Goal: Task Accomplishment & Management: Complete application form

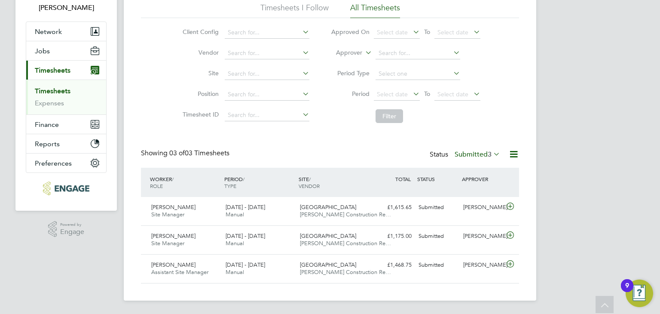
click at [473, 152] on label "Submitted 3" at bounding box center [478, 154] width 46 height 9
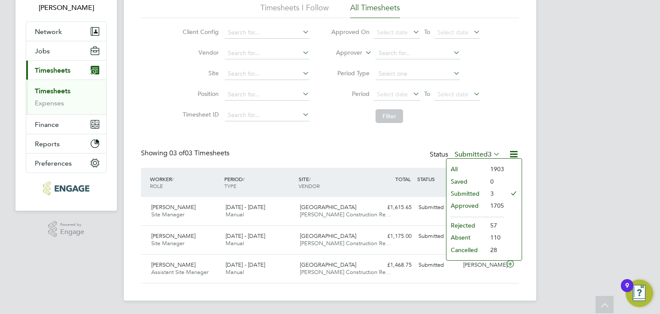
click at [471, 191] on li "Submitted" at bounding box center [466, 193] width 40 height 12
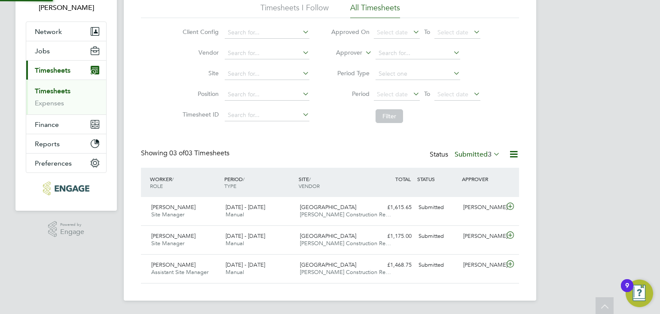
scroll to position [4, 4]
click at [44, 49] on span "Jobs" at bounding box center [42, 51] width 15 height 8
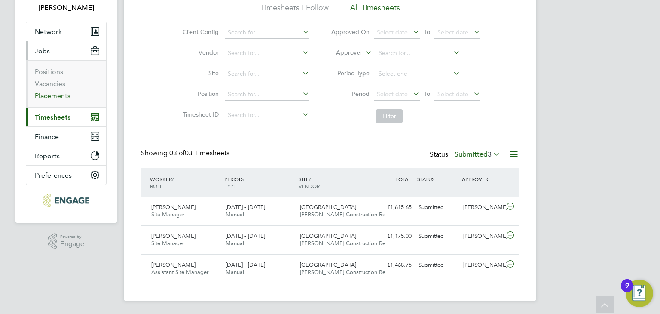
click at [51, 96] on link "Placements" at bounding box center [53, 96] width 36 height 8
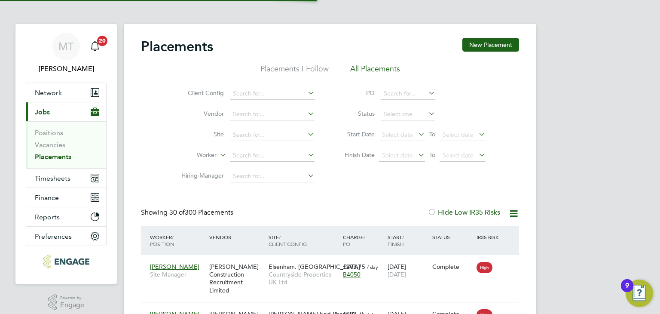
scroll to position [4, 4]
click at [400, 109] on input at bounding box center [408, 114] width 55 height 12
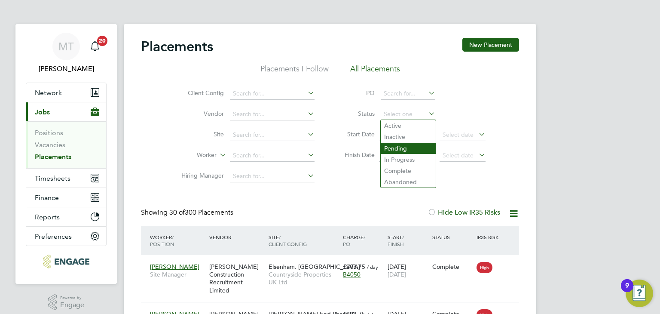
click at [405, 145] on li "Pending" at bounding box center [408, 148] width 55 height 11
type input "Pending"
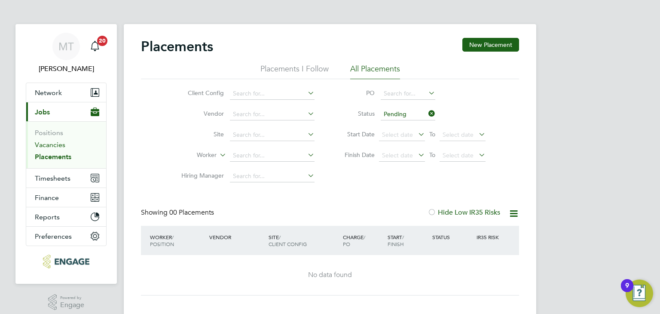
click at [57, 145] on link "Vacancies" at bounding box center [50, 144] width 31 height 8
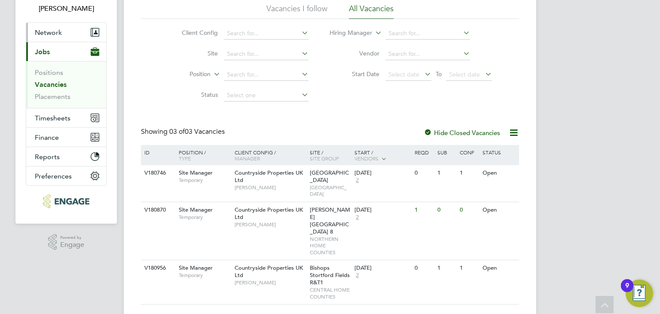
click at [50, 31] on span "Network" at bounding box center [48, 32] width 27 height 8
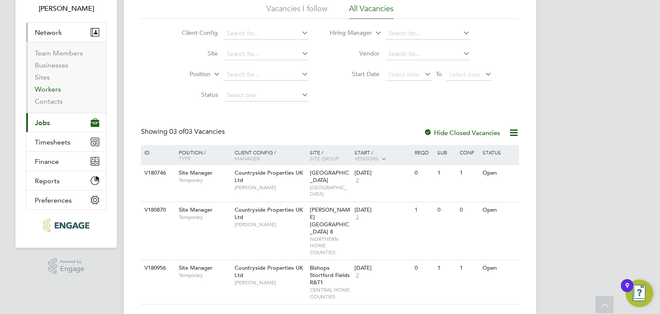
click at [52, 90] on link "Workers" at bounding box center [48, 89] width 26 height 8
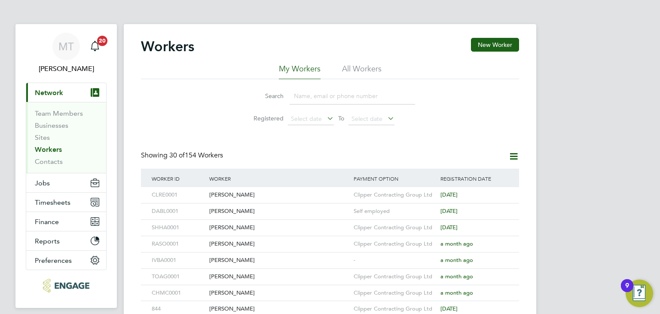
drag, startPoint x: 299, startPoint y: 100, endPoint x: 301, endPoint y: 106, distance: 6.3
click at [299, 100] on input at bounding box center [352, 96] width 125 height 17
type input "a"
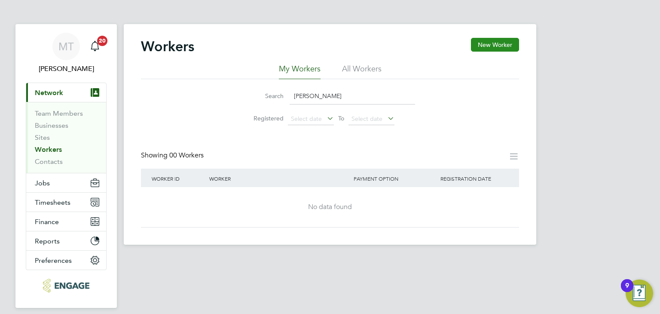
type input "ray dennis"
drag, startPoint x: 498, startPoint y: 46, endPoint x: 493, endPoint y: 40, distance: 7.3
click at [498, 45] on button "New Worker" at bounding box center [495, 45] width 48 height 14
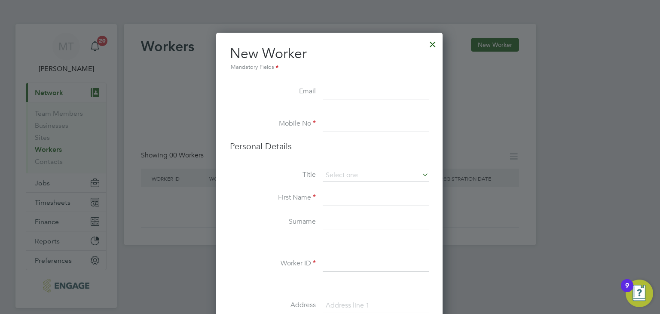
paste input "[EMAIL_ADDRESS][DOMAIN_NAME]"
type input "[EMAIL_ADDRESS][DOMAIN_NAME]"
click at [340, 128] on input at bounding box center [376, 123] width 106 height 15
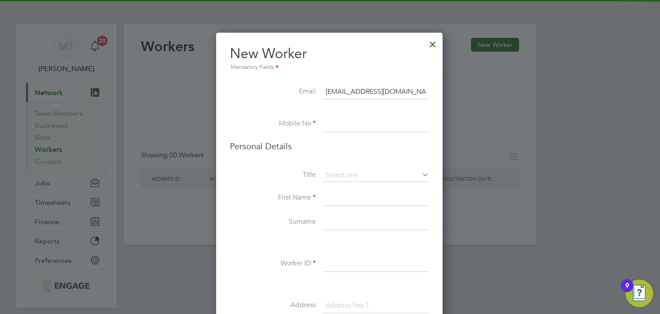
paste input "07806 684181"
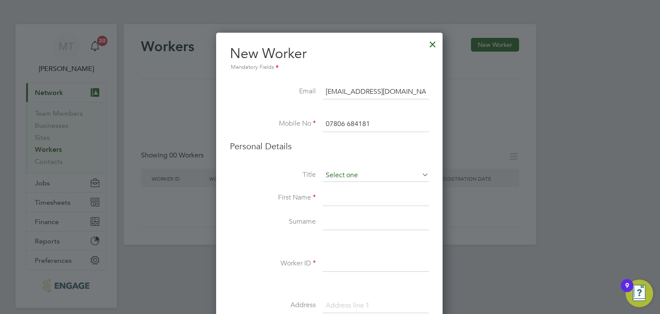
type input "07806 684181"
click at [340, 175] on input at bounding box center [376, 175] width 106 height 13
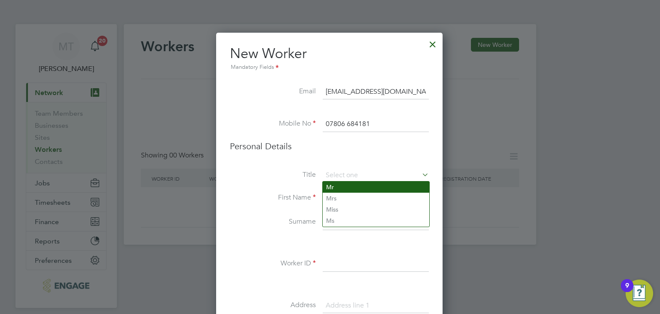
click at [338, 185] on li "Mr" at bounding box center [376, 186] width 107 height 11
type input "Mr"
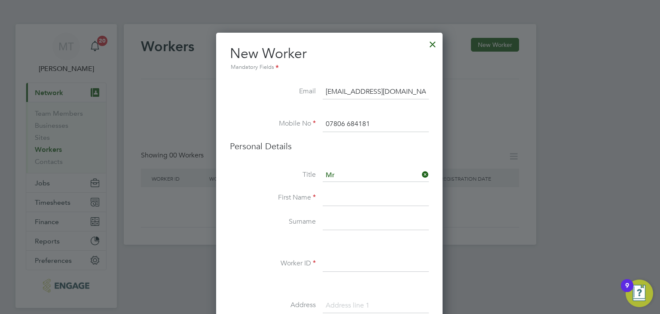
click at [330, 196] on input at bounding box center [376, 197] width 106 height 15
type input "Ray"
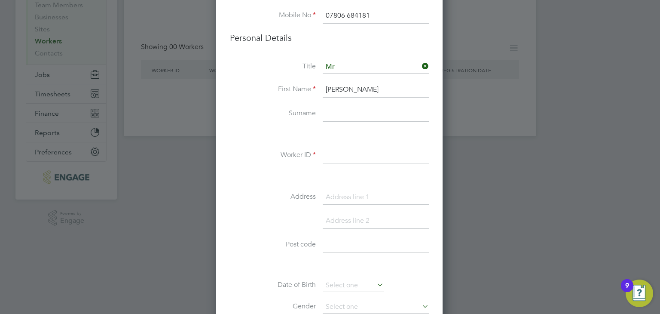
scroll to position [109, 0]
type input "Dennis"
click at [335, 154] on input at bounding box center [376, 154] width 106 height 15
type input "RADE0001"
click at [360, 196] on input at bounding box center [376, 196] width 106 height 15
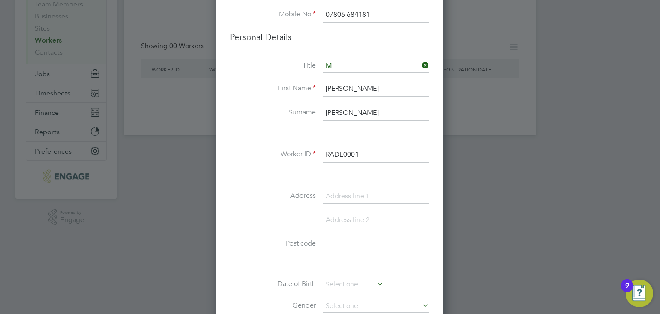
paste input "29 Harter Road, Kempston, Bedfordshire, MK42 7EY"
type input "[STREET_ADDRESS][PERSON_NAME]"
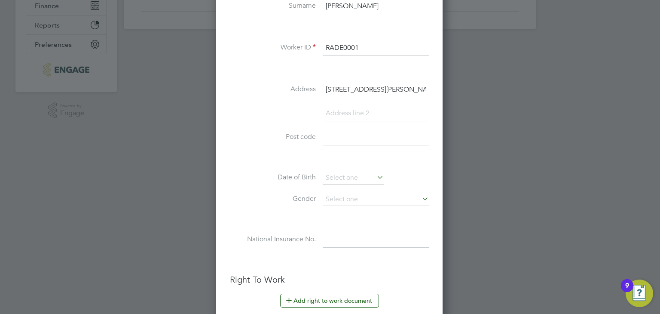
paste input ", Kempston, Bedfordshire, MK42 7EY"
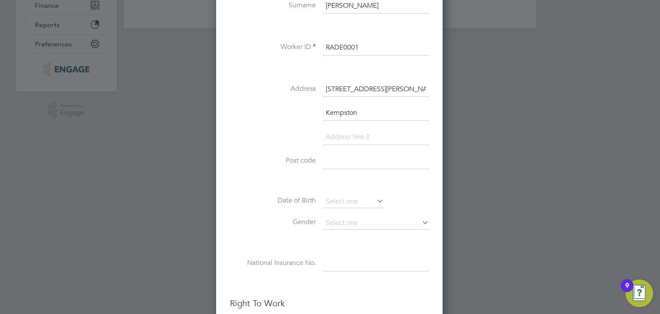
type input "Kempston"
paste input ", Bedfordshire, MK42 7EY"
type input "Bedfordshire"
paste input "MK42 7EY"
type input "MK42 7EY"
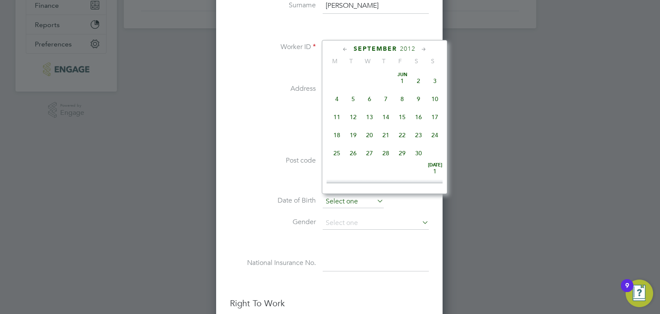
click at [346, 201] on input at bounding box center [353, 201] width 61 height 13
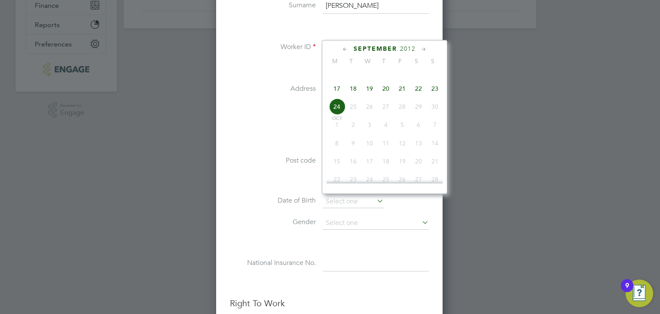
click at [402, 46] on span "2012" at bounding box center [407, 48] width 15 height 7
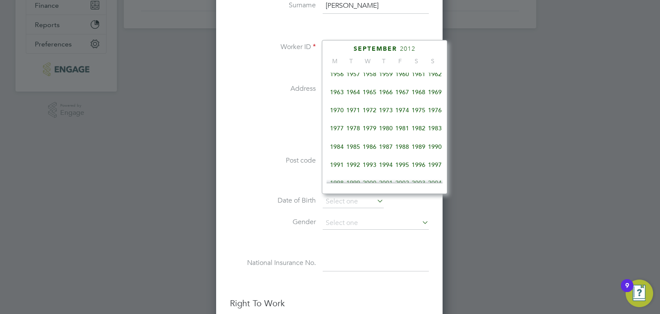
click at [369, 94] on span "1965" at bounding box center [369, 92] width 16 height 16
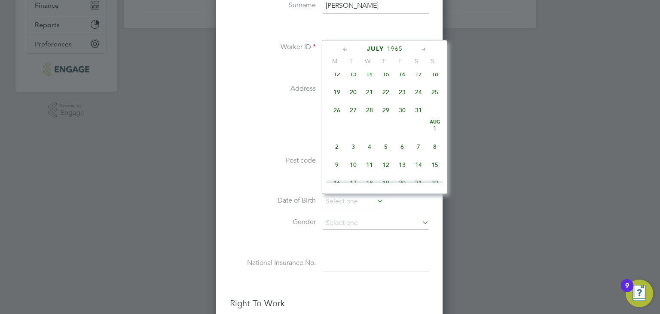
click at [424, 47] on icon at bounding box center [424, 49] width 8 height 9
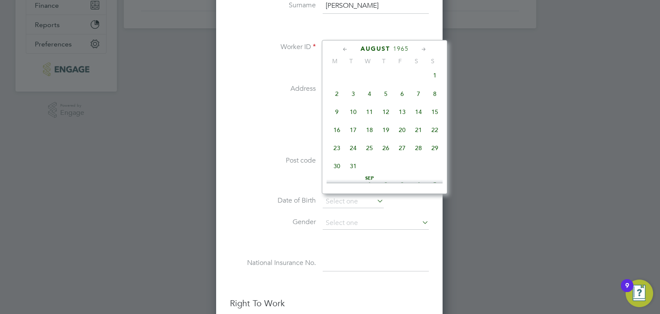
click at [388, 132] on span "19" at bounding box center [386, 130] width 16 height 16
type input "19 Aug 1965"
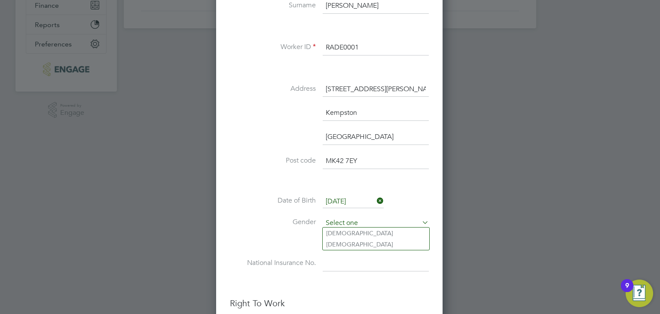
click at [348, 221] on input at bounding box center [376, 223] width 106 height 13
click at [351, 232] on li "Male" at bounding box center [376, 232] width 107 height 11
type input "Male"
click at [336, 260] on input at bounding box center [376, 263] width 106 height 15
paste input "NH319957A"
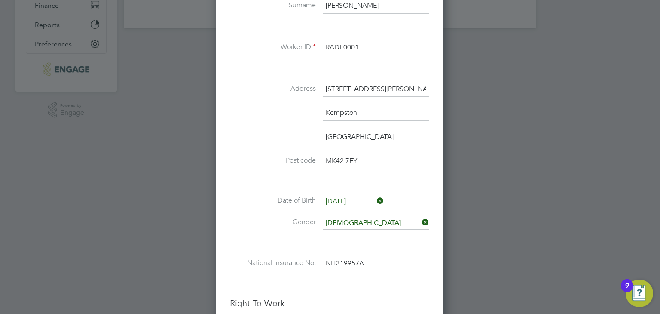
scroll to position [467, 0]
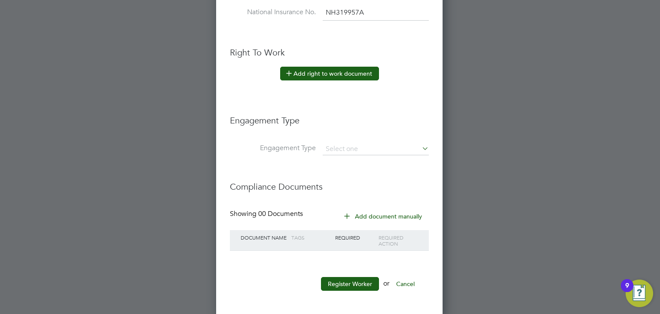
type input "NH 31 99 57 A"
click at [318, 72] on button "Add right to work document" at bounding box center [329, 74] width 99 height 14
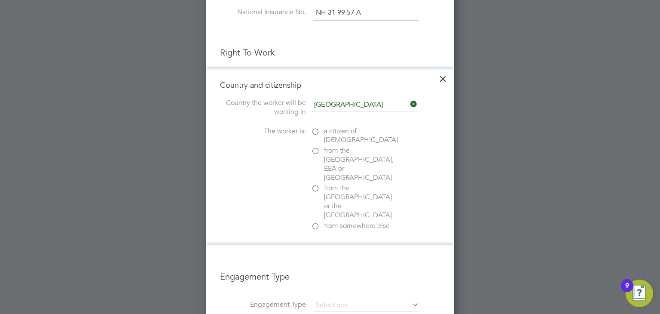
click at [317, 130] on label "a citizen of United Kingdom" at bounding box center [354, 136] width 86 height 18
click at [0, 0] on input "a citizen of United Kingdom" at bounding box center [0, 0] width 0 height 0
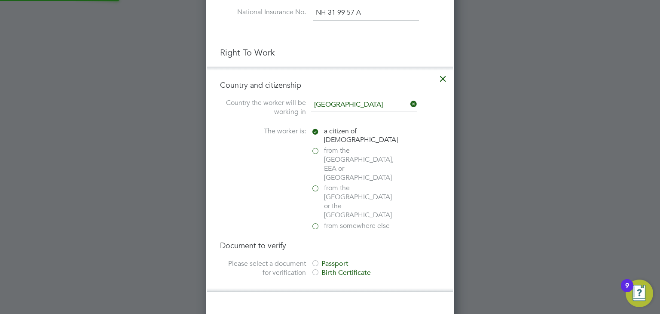
scroll to position [924, 248]
click at [316, 260] on div at bounding box center [315, 264] width 9 height 9
click at [328, 306] on input "file" at bounding box center [349, 319] width 135 height 26
type input "C:\fakepath\certified RTW.pdf"
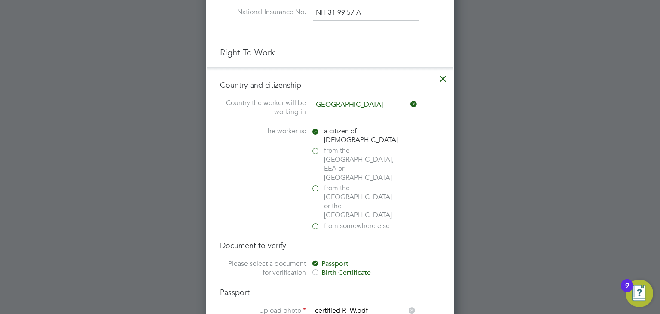
scroll to position [741, 0]
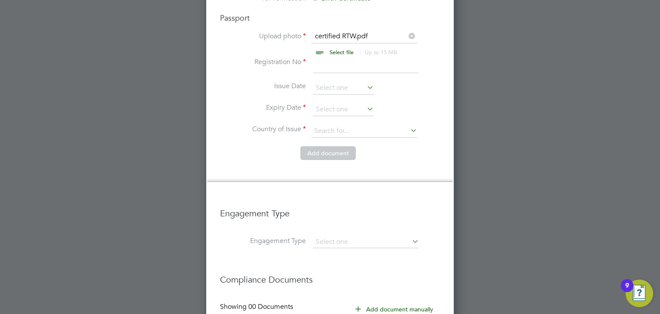
click at [333, 58] on input at bounding box center [366, 65] width 106 height 15
type input "548726880"
click at [330, 82] on input at bounding box center [343, 88] width 61 height 13
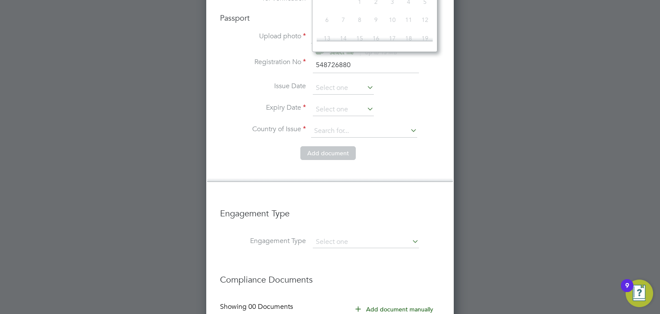
scroll to position [467, 0]
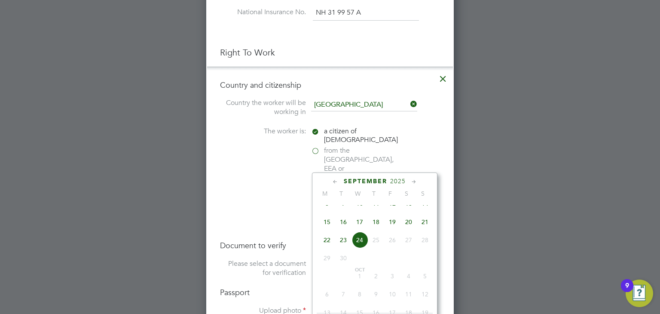
click at [399, 179] on span "2025" at bounding box center [397, 180] width 15 height 7
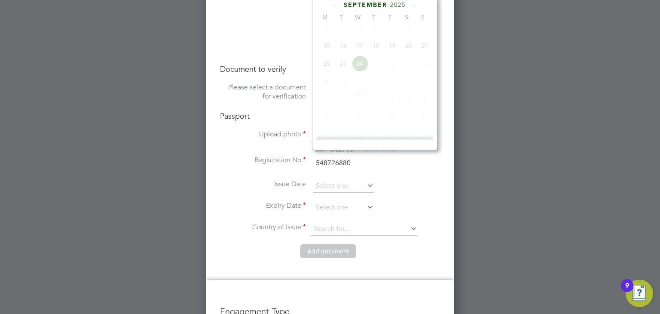
scroll to position [230, 0]
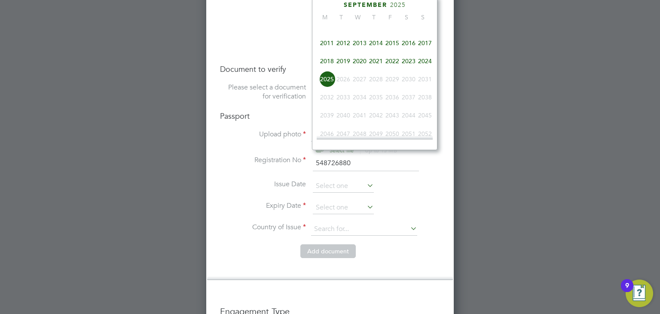
click at [428, 49] on span "2017" at bounding box center [425, 43] width 16 height 16
click at [333, 5] on icon at bounding box center [335, 5] width 8 height 9
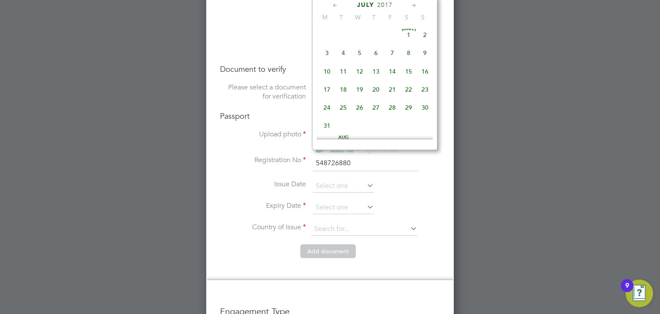
click at [334, 5] on icon at bounding box center [335, 5] width 8 height 9
click at [412, 2] on icon at bounding box center [414, 5] width 8 height 9
click at [342, 91] on span "20" at bounding box center [343, 89] width 16 height 16
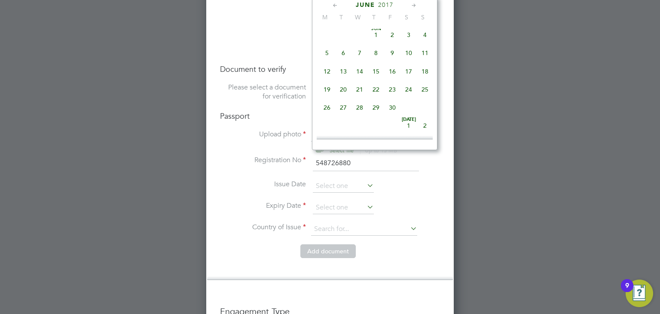
type input "20 Jun 2017"
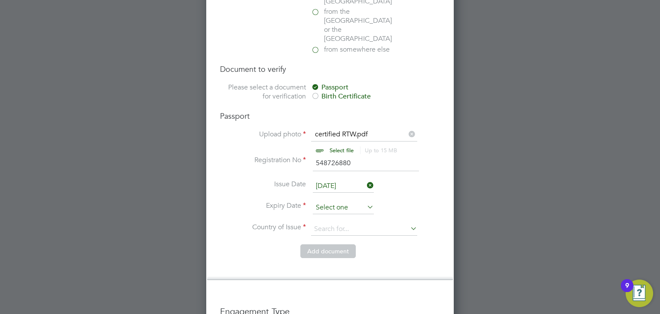
click at [335, 201] on input at bounding box center [343, 207] width 61 height 13
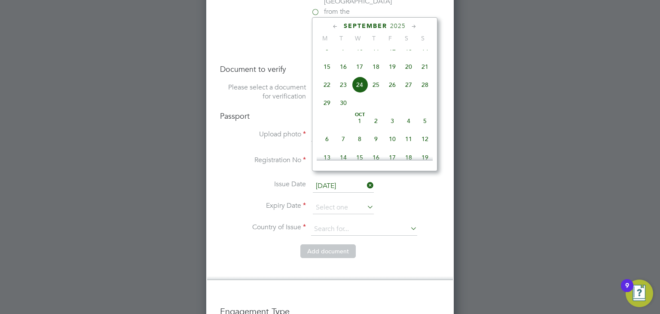
click at [406, 25] on div "September 2025" at bounding box center [375, 26] width 116 height 8
click at [400, 25] on span "2025" at bounding box center [397, 25] width 15 height 7
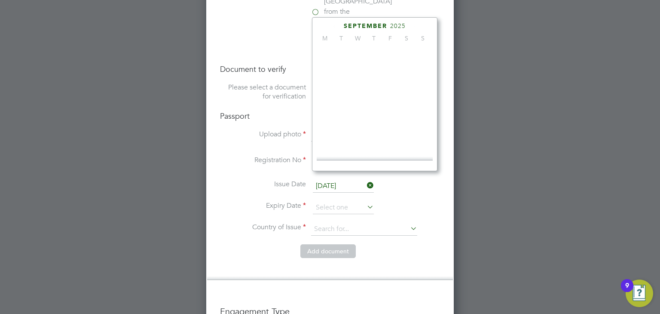
scroll to position [230, 0]
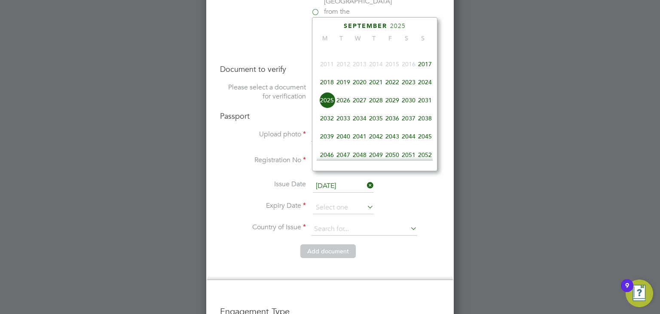
click at [361, 106] on span "2027" at bounding box center [359, 100] width 16 height 16
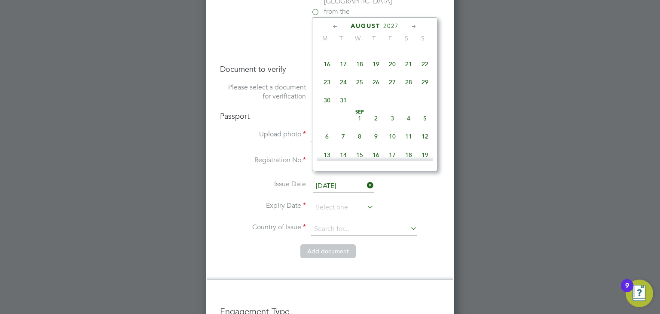
click at [336, 25] on icon at bounding box center [335, 26] width 8 height 9
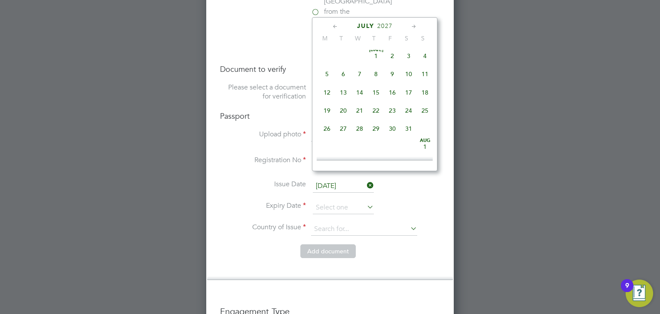
click at [336, 25] on icon at bounding box center [335, 26] width 8 height 9
click at [412, 26] on icon at bounding box center [414, 26] width 8 height 9
click at [427, 94] on span "20" at bounding box center [425, 91] width 16 height 16
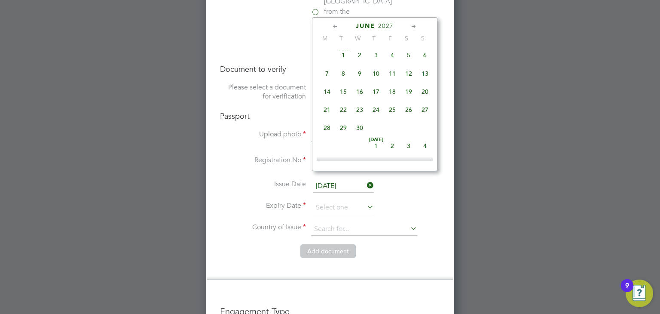
type input "20 Jun 2027"
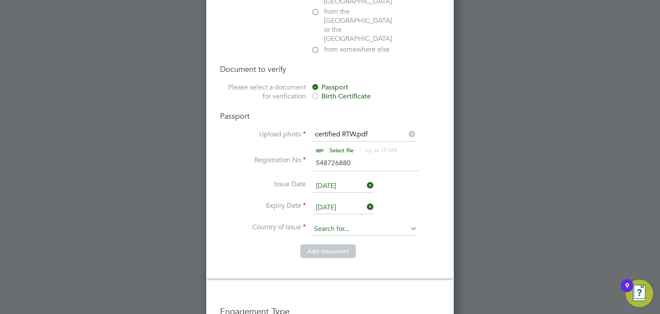
click at [336, 223] on input at bounding box center [364, 229] width 106 height 13
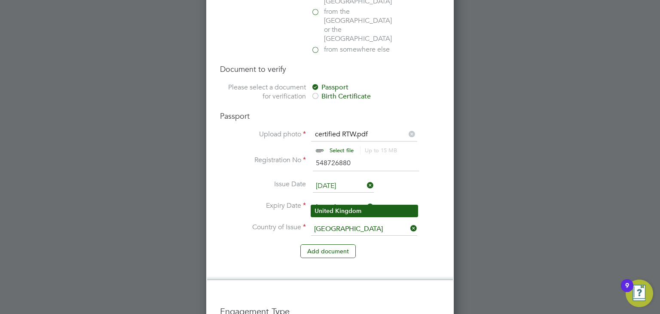
click at [338, 212] on b "Kingdom" at bounding box center [348, 210] width 26 height 7
type input "United Kingdom"
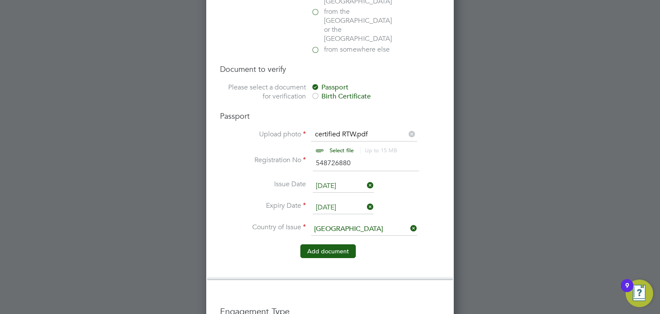
click at [327, 244] on button "Add document" at bounding box center [327, 251] width 55 height 14
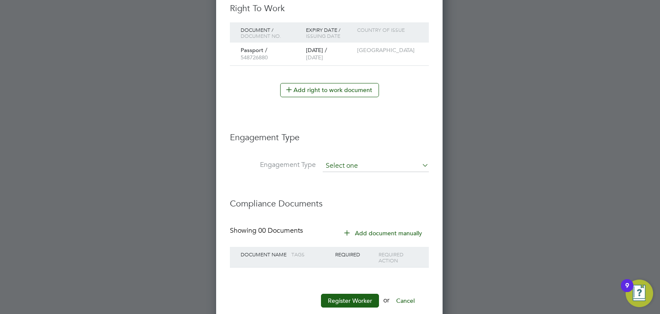
click at [349, 160] on input at bounding box center [376, 166] width 106 height 12
click at [356, 210] on li "Umbrella" at bounding box center [376, 212] width 107 height 12
type input "Umbrella"
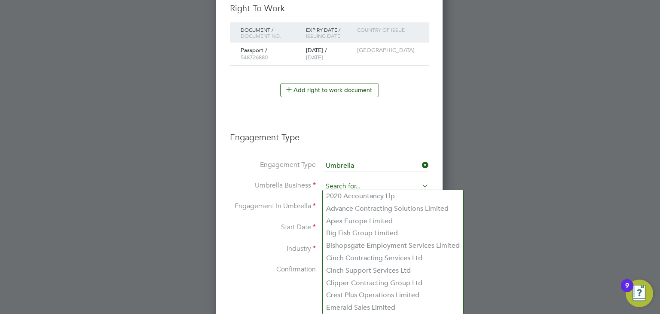
click at [341, 184] on input at bounding box center [376, 186] width 106 height 12
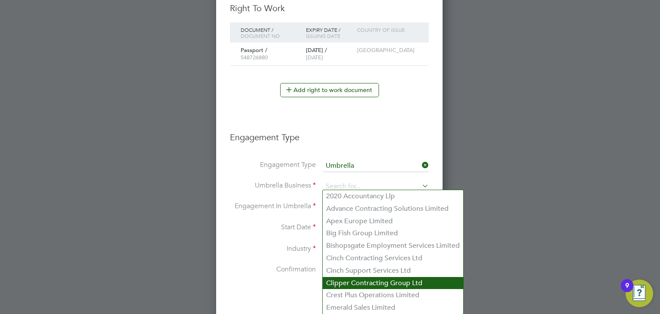
click at [354, 282] on li "Clipper Contracting Group Ltd" at bounding box center [393, 283] width 140 height 12
type input "Clipper Contracting Group Ltd"
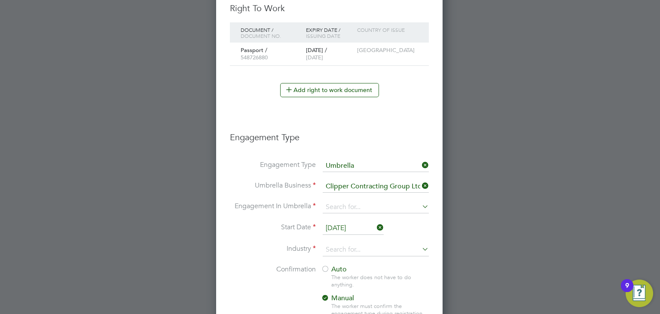
click at [343, 211] on li "Engagement In Umbrella" at bounding box center [329, 211] width 199 height 21
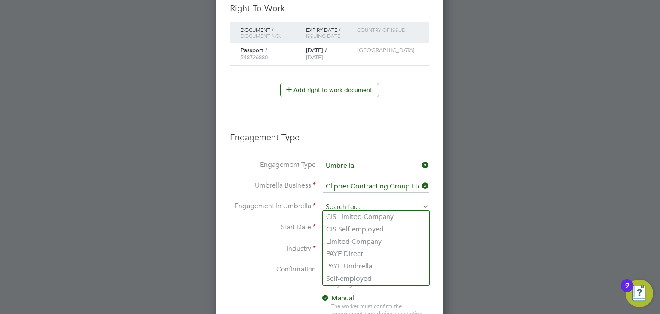
click at [340, 203] on input at bounding box center [376, 207] width 106 height 12
click at [350, 221] on li "CIS Limited Company" at bounding box center [376, 217] width 107 height 12
type input "CIS Limited Company"
click at [354, 204] on input at bounding box center [376, 207] width 106 height 12
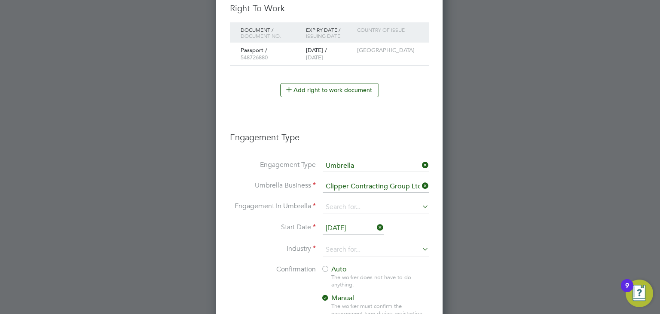
click at [352, 227] on li "CIS Self-employed" at bounding box center [376, 229] width 107 height 12
type input "CIS Self-employed"
click at [347, 248] on input at bounding box center [376, 249] width 106 height 13
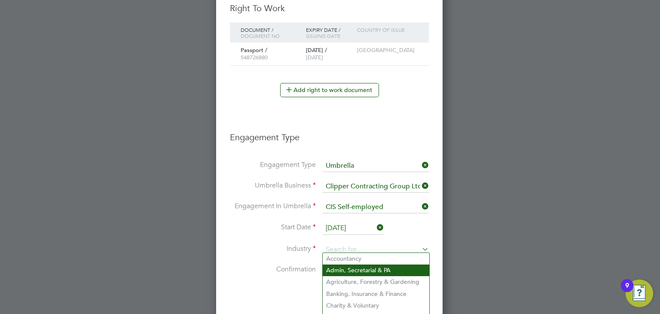
scroll to position [686, 0]
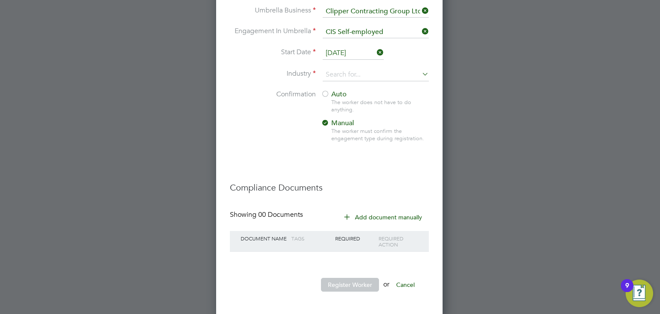
click at [351, 145] on li "Construction" at bounding box center [376, 142] width 107 height 12
type input "Construction"
click at [334, 50] on input "24 Sep 2025" at bounding box center [353, 53] width 61 height 13
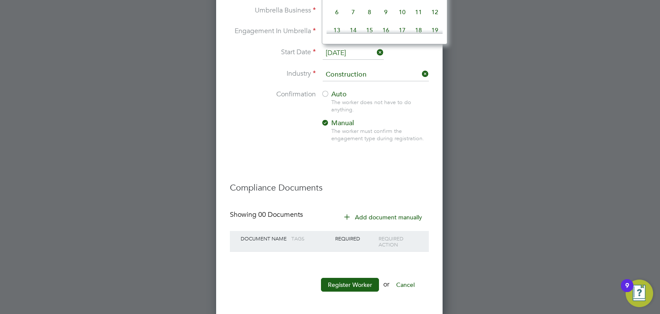
scroll to position [411, 0]
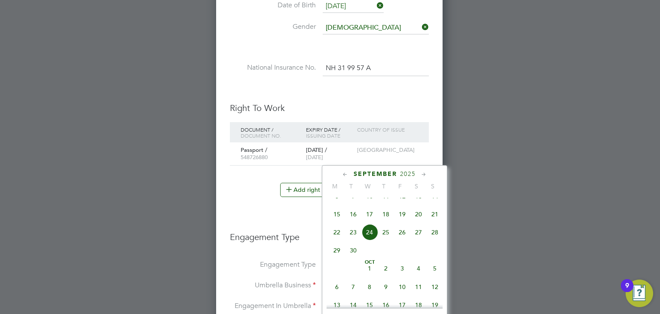
click at [336, 238] on span "22" at bounding box center [337, 232] width 16 height 16
type input "22 Sep 2025"
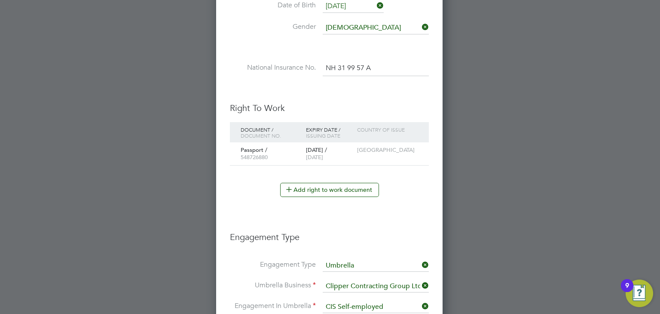
scroll to position [686, 0]
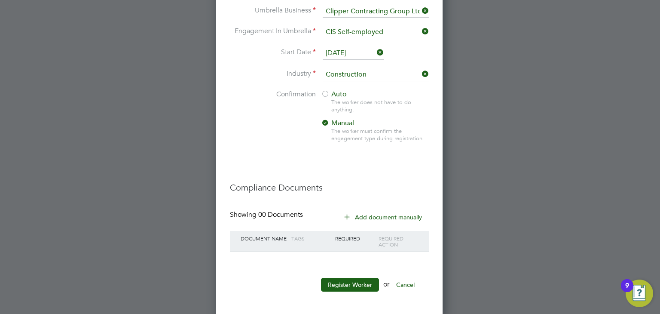
click at [327, 90] on div at bounding box center [325, 94] width 9 height 9
click at [344, 281] on button "Register Worker" at bounding box center [350, 285] width 58 height 14
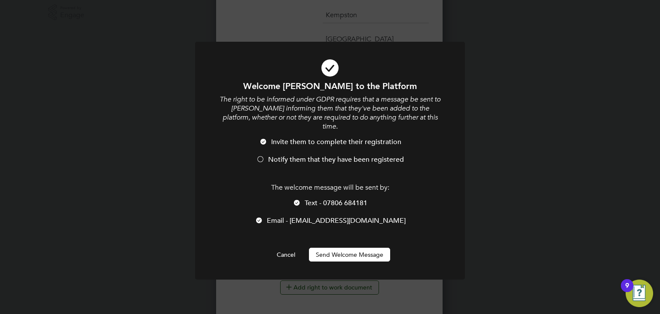
scroll to position [967, 227]
click at [261, 156] on div at bounding box center [260, 160] width 9 height 9
click at [363, 248] on button "Send Welcome Message" at bounding box center [349, 254] width 81 height 14
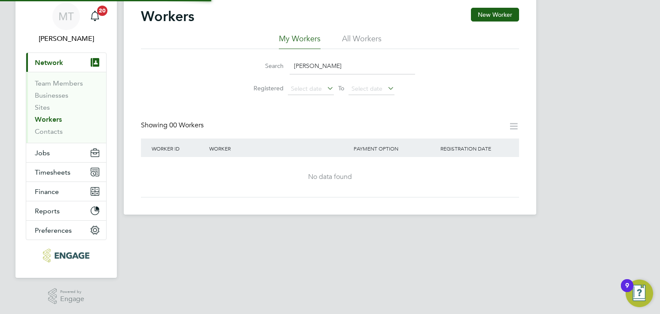
scroll to position [0, 0]
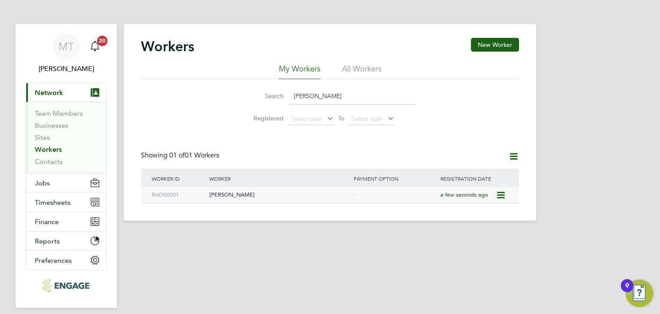
click at [211, 196] on div "Ray Dennis" at bounding box center [279, 195] width 144 height 16
click at [52, 195] on button "Timesheets" at bounding box center [66, 201] width 80 height 19
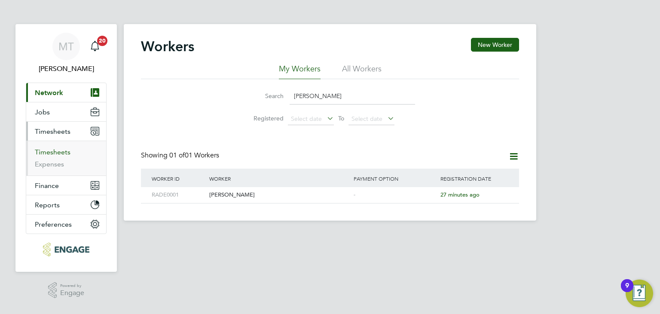
click at [57, 149] on link "Timesheets" at bounding box center [53, 152] width 36 height 8
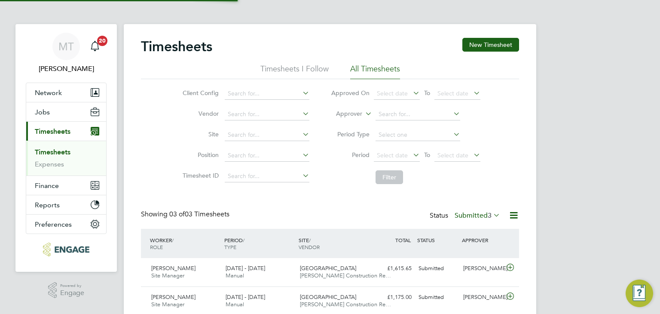
scroll to position [21, 75]
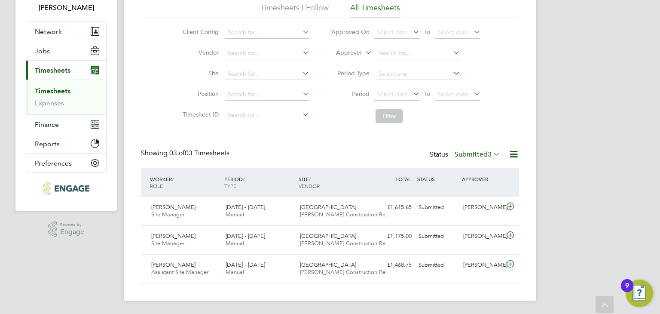
click at [467, 153] on label "Submitted 3" at bounding box center [478, 154] width 46 height 9
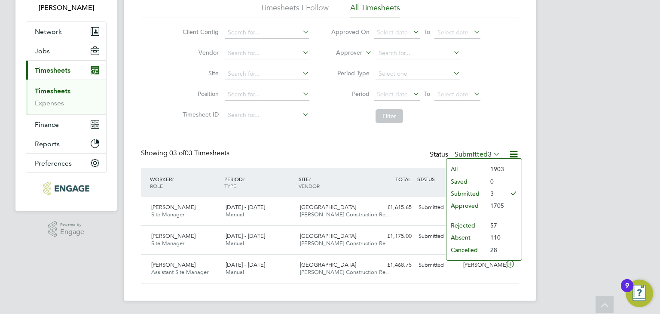
click at [474, 201] on li "Approved" at bounding box center [466, 205] width 40 height 12
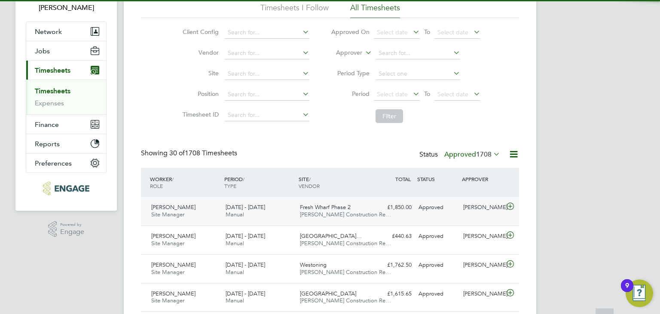
scroll to position [4, 4]
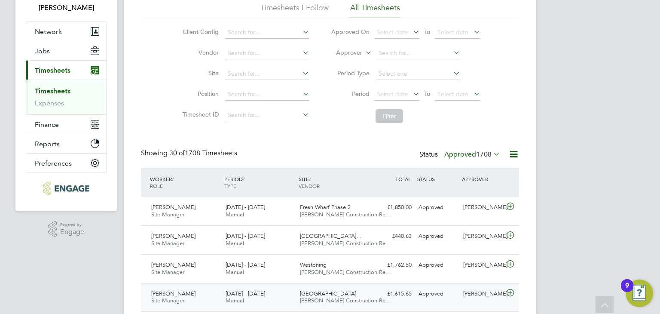
drag, startPoint x: 510, startPoint y: 293, endPoint x: 489, endPoint y: 292, distance: 21.1
click at [510, 293] on icon at bounding box center [510, 292] width 11 height 7
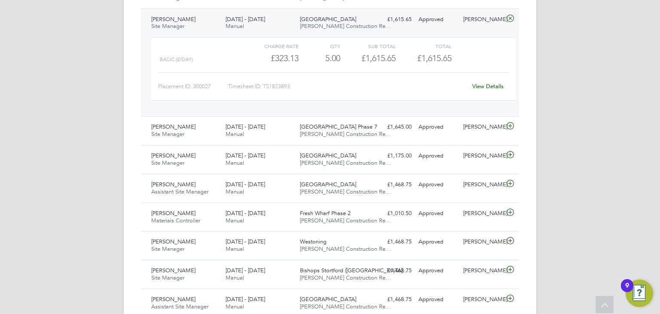
click at [483, 83] on link "View Details" at bounding box center [487, 85] width 31 height 7
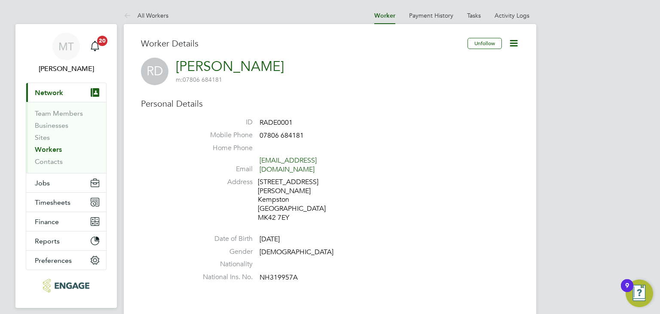
scroll to position [274, 0]
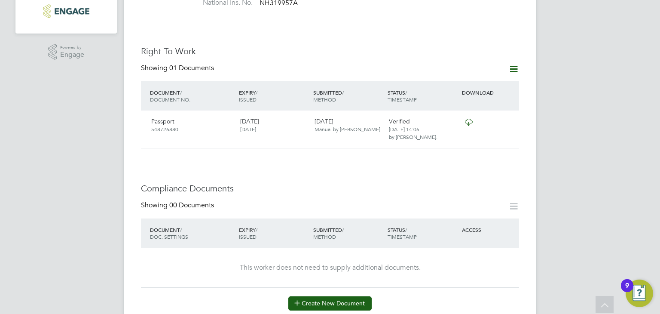
click at [325, 296] on button "Create New Document" at bounding box center [329, 303] width 83 height 14
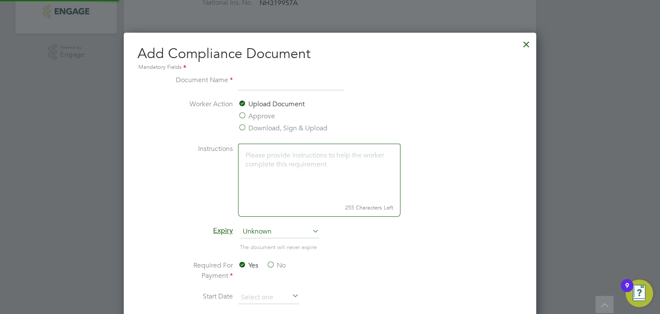
scroll to position [449, 413]
type input "SMSTS"
click at [265, 117] on label "Approve" at bounding box center [256, 116] width 37 height 10
click at [0, 0] on input "Approve" at bounding box center [0, 0] width 0 height 0
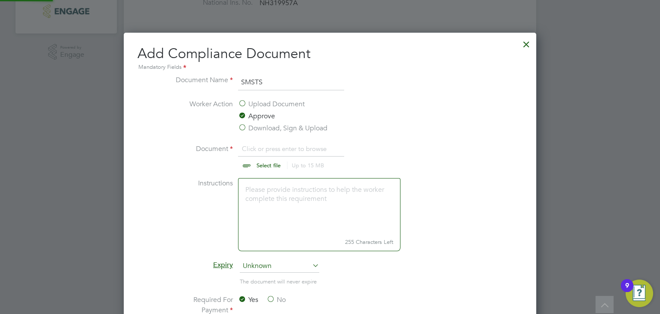
scroll to position [484, 413]
click at [260, 165] on input "file" at bounding box center [276, 156] width 135 height 26
type input "C:\fakepath\SMSTS 300626.pdf"
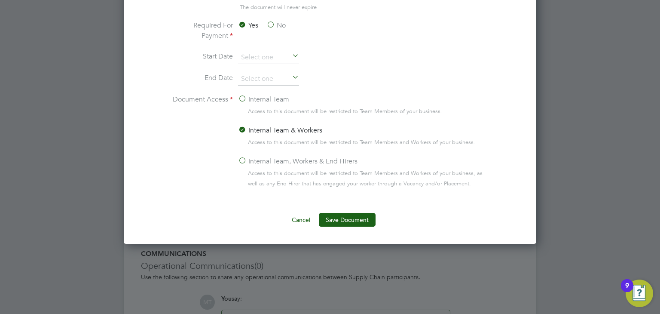
click at [242, 158] on label "Internal Team, Workers & End Hirers" at bounding box center [297, 161] width 119 height 10
click at [0, 0] on input "Internal Team, Workers & End Hirers" at bounding box center [0, 0] width 0 height 0
click at [251, 75] on input at bounding box center [268, 79] width 61 height 13
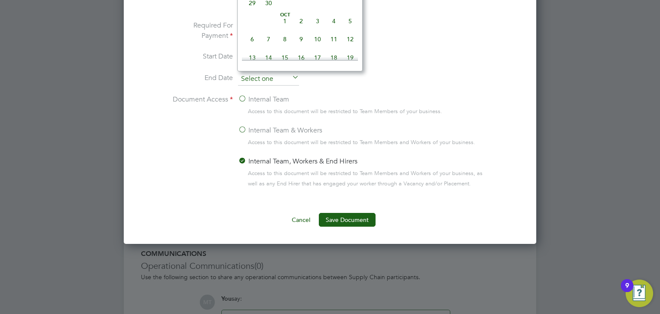
scroll to position [274, 0]
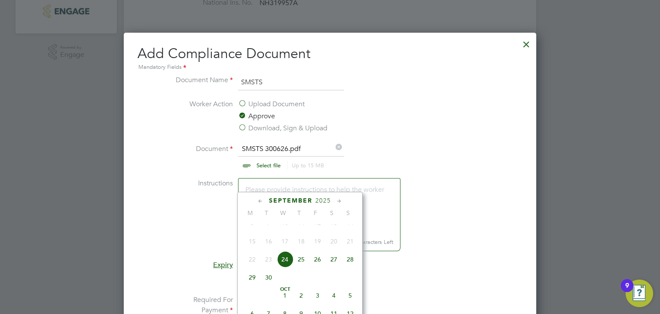
click at [326, 198] on span "2025" at bounding box center [322, 200] width 15 height 7
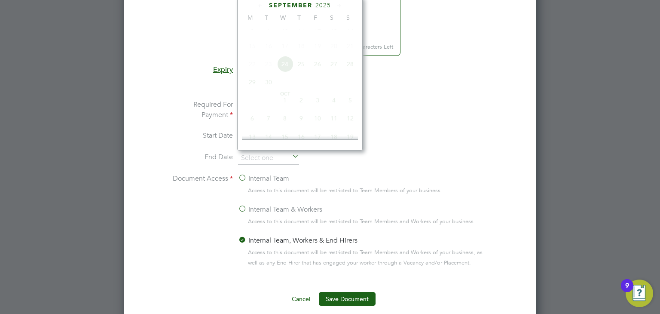
scroll to position [230, 0]
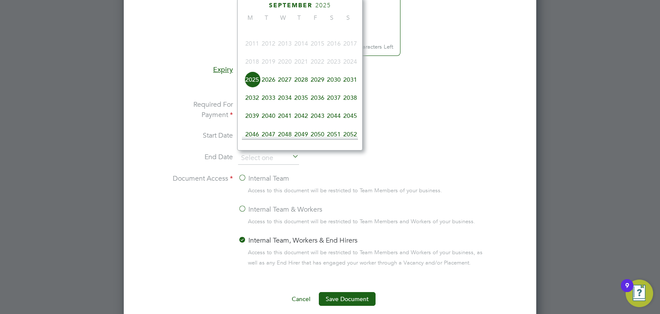
click at [273, 87] on span "2026" at bounding box center [268, 79] width 16 height 16
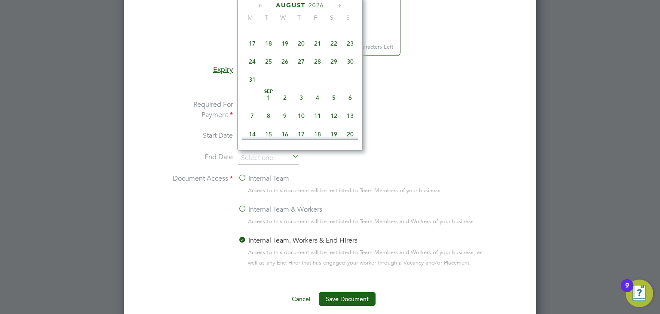
click at [260, 6] on icon at bounding box center [260, 5] width 8 height 9
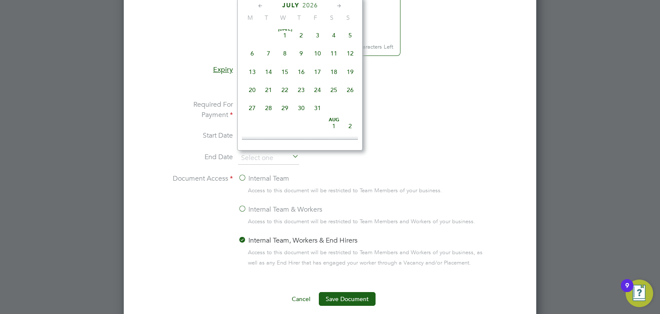
click at [260, 6] on icon at bounding box center [260, 5] width 8 height 9
click at [340, 5] on icon at bounding box center [339, 5] width 8 height 9
click at [266, 110] on span "30" at bounding box center [268, 108] width 16 height 16
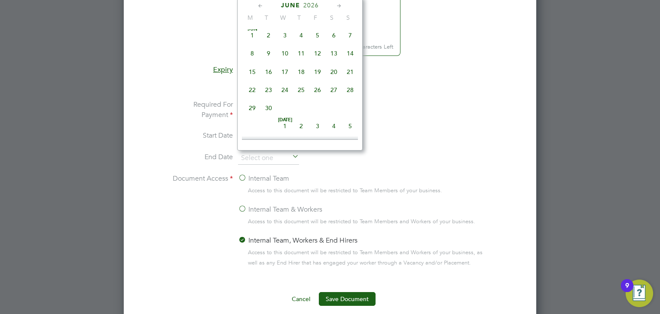
type input "[DATE]"
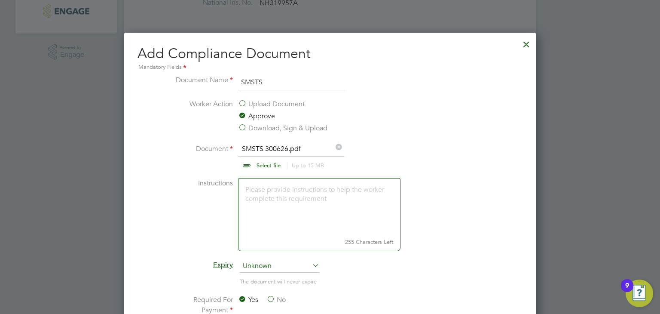
scroll to position [548, 0]
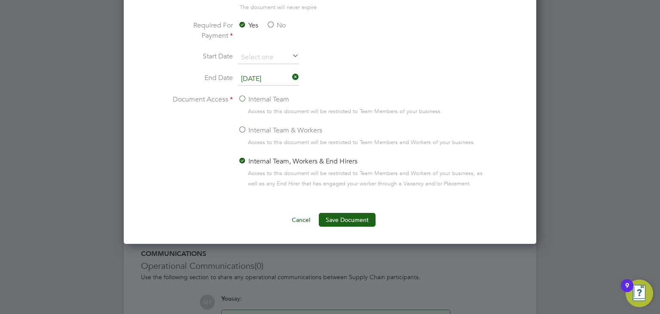
click at [335, 210] on ng-form "Document Name SMSTS Worker Action Upload Document Approve Download, Sign & Uplo…" at bounding box center [329, 14] width 385 height 426
click at [337, 216] on button "Save Document" at bounding box center [347, 220] width 57 height 14
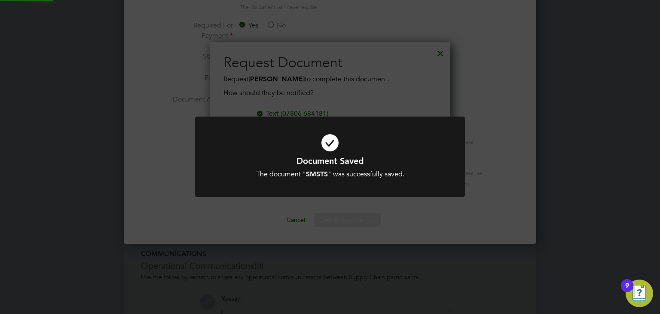
scroll to position [137, 241]
click at [328, 207] on div "Document Saved The document " SMSTS " was successfully saved. Cancel Okay" at bounding box center [330, 161] width 270 height 91
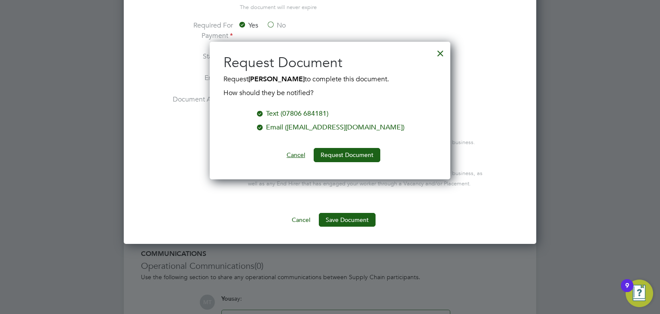
click at [297, 153] on button "Cancel" at bounding box center [296, 155] width 32 height 14
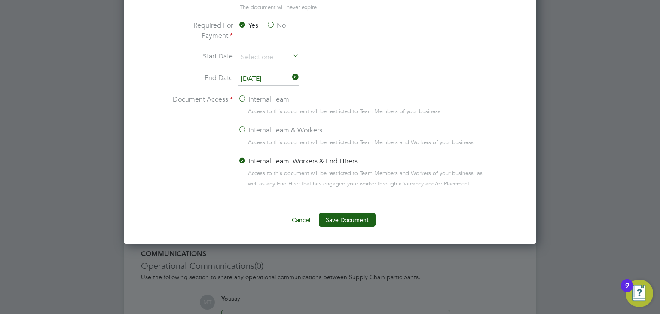
click at [300, 219] on button "Cancel" at bounding box center [301, 220] width 32 height 14
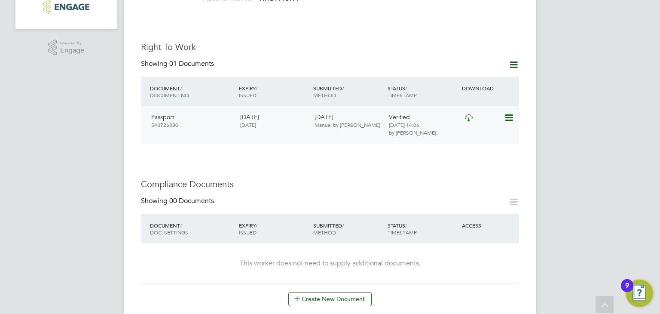
scroll to position [274, 0]
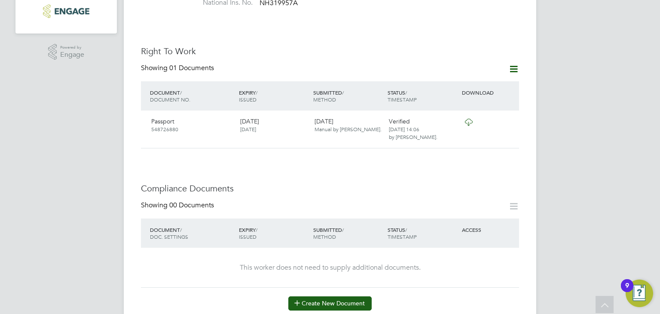
click at [316, 296] on button "Create New Document" at bounding box center [329, 303] width 83 height 14
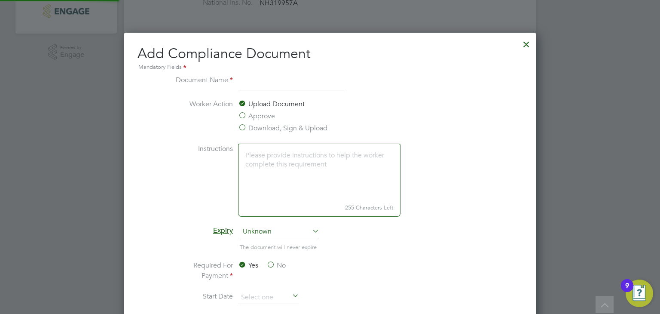
scroll to position [449, 413]
type input "First Aid"
click at [248, 116] on label "Approve" at bounding box center [256, 116] width 37 height 10
click at [0, 0] on input "Approve" at bounding box center [0, 0] width 0 height 0
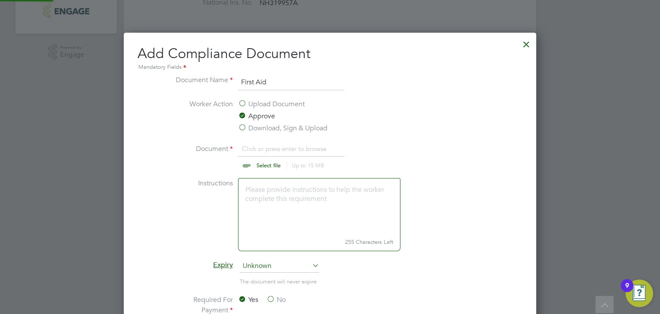
scroll to position [484, 413]
click at [267, 166] on input "file" at bounding box center [276, 156] width 135 height 26
type input "C:\fakepath\First Aid 030926.pdf"
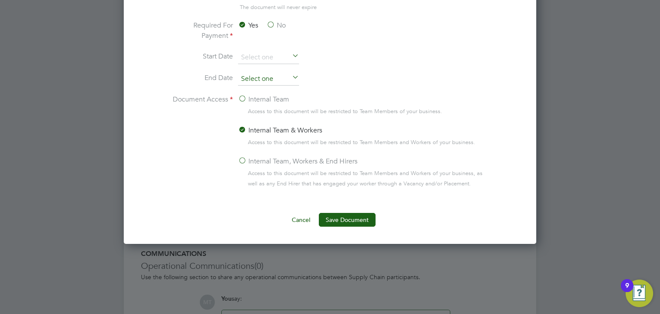
click at [251, 78] on input at bounding box center [268, 79] width 61 height 13
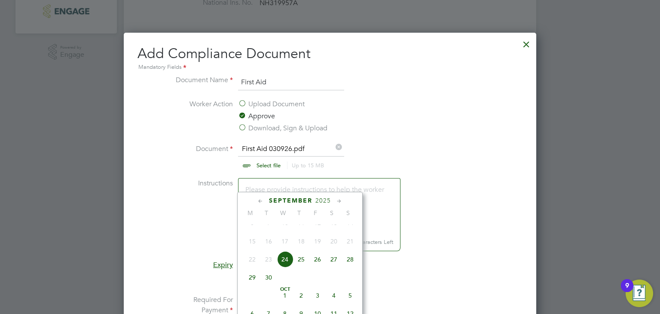
click at [324, 195] on div "September 2025 M T W T F S S Jun 1 2 3 4 5 6 7 8 9 10 11 12 13 14 15 16 17 18 1…" at bounding box center [299, 269] width 125 height 154
click at [324, 198] on span "2025" at bounding box center [322, 200] width 15 height 7
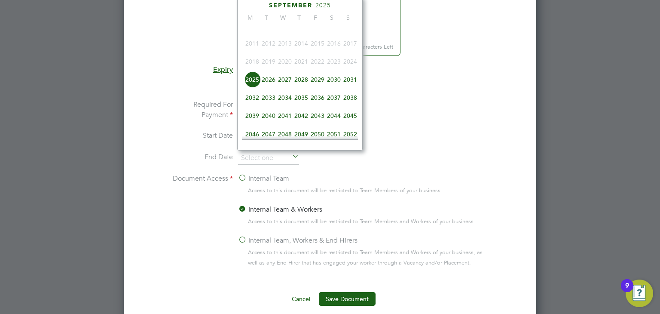
click at [272, 86] on span "2026" at bounding box center [268, 79] width 16 height 16
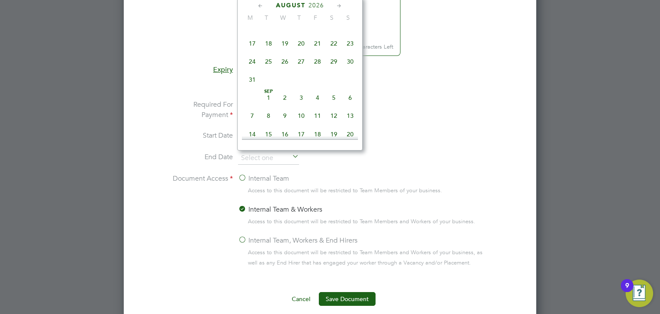
click at [299, 103] on span "3" at bounding box center [301, 97] width 16 height 16
type input "[DATE]"
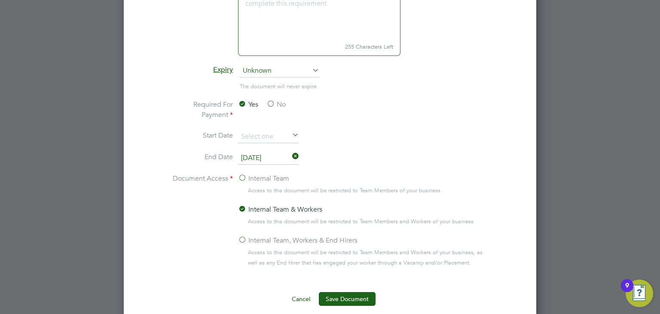
click at [243, 237] on label "Internal Team, Workers & End Hirers" at bounding box center [297, 240] width 119 height 10
click at [0, 0] on input "Internal Team, Workers & End Hirers" at bounding box center [0, 0] width 0 height 0
click at [333, 294] on button "Save Document" at bounding box center [347, 299] width 57 height 14
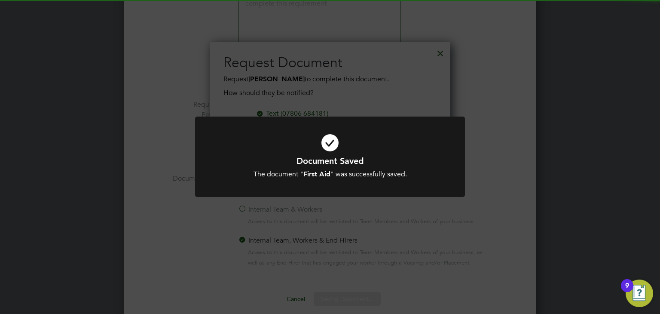
click at [268, 249] on div "Document Saved The document " First Aid " was successfully saved. Cancel Okay" at bounding box center [330, 157] width 660 height 314
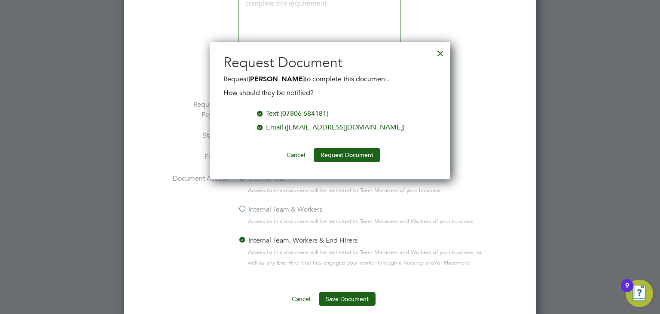
click at [293, 150] on button "Cancel" at bounding box center [296, 155] width 32 height 14
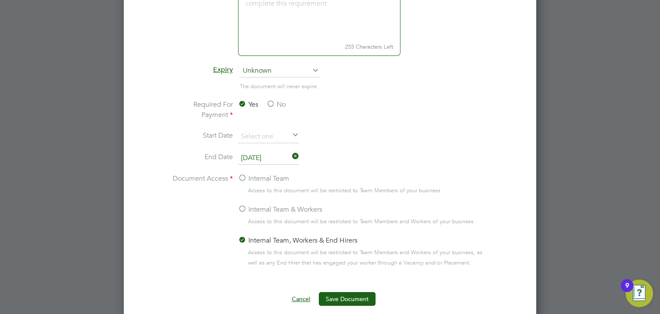
click at [304, 295] on button "Cancel" at bounding box center [301, 299] width 32 height 14
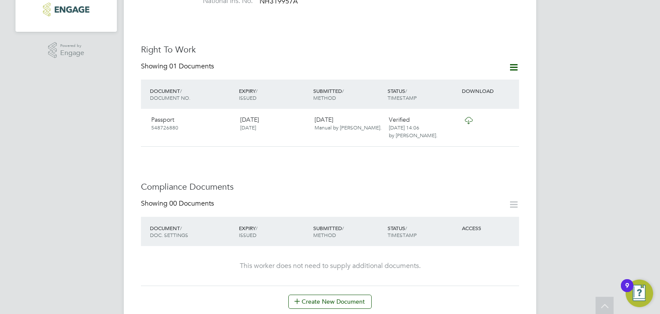
scroll to position [274, 0]
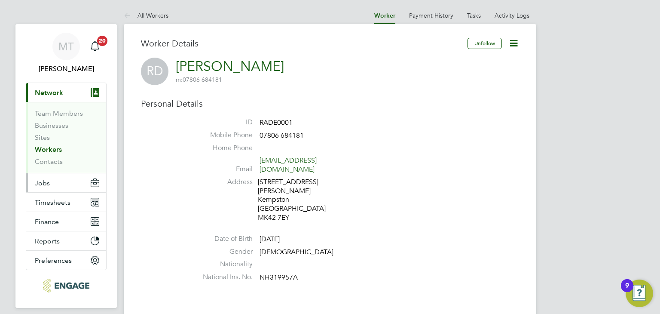
click at [46, 181] on span "Jobs" at bounding box center [42, 183] width 15 height 8
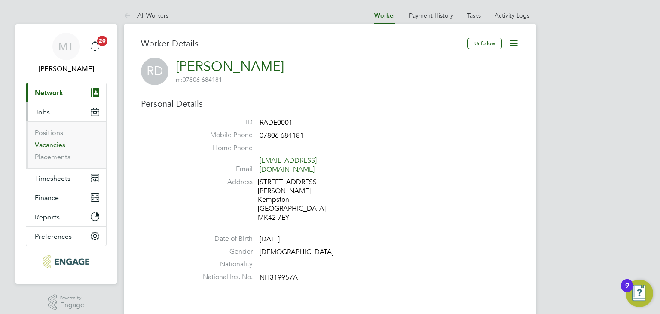
click at [52, 141] on link "Vacancies" at bounding box center [50, 144] width 31 height 8
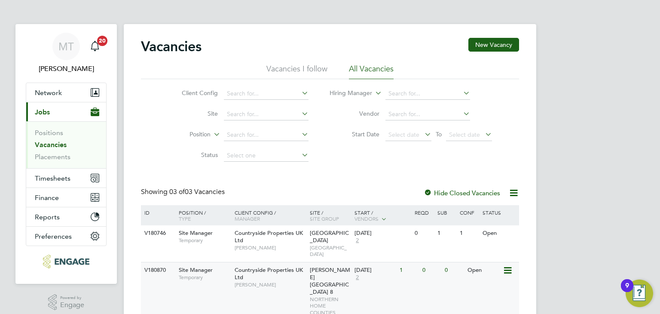
click at [294, 287] on div "V180870 Site Manager Temporary Countryside Properties UK Ltd Joe Rolland Hought…" at bounding box center [330, 291] width 378 height 58
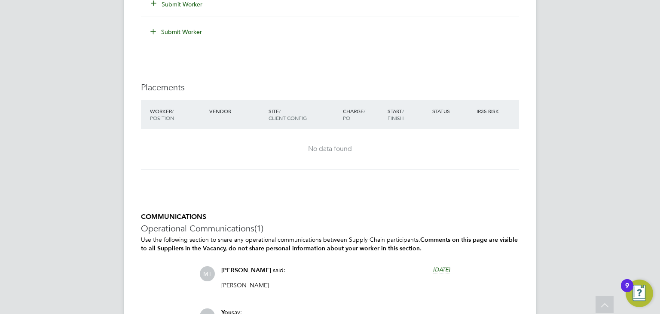
scroll to position [548, 0]
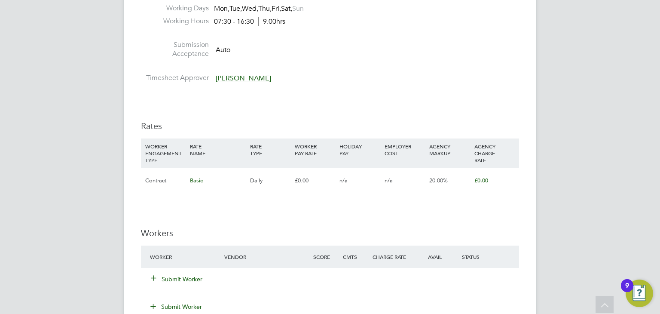
click at [179, 275] on button "Submit Worker" at bounding box center [177, 279] width 52 height 9
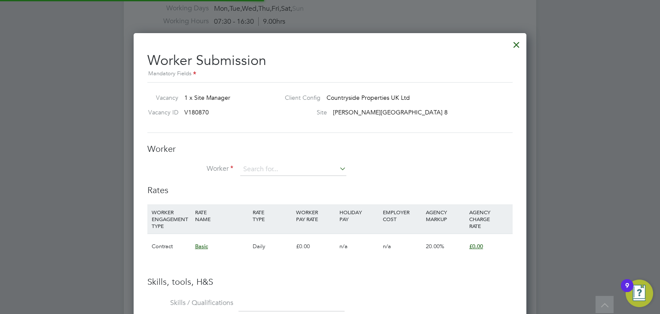
scroll to position [555, 393]
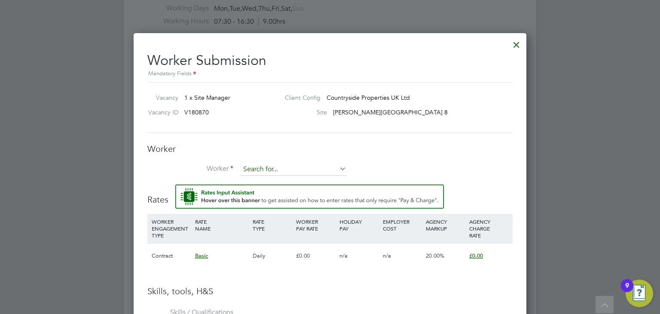
click at [269, 166] on input at bounding box center [293, 169] width 106 height 13
click at [270, 180] on li "Ray Den nis (RADE0001)" at bounding box center [296, 181] width 113 height 12
type input "Ray Dennis (RADE0001)"
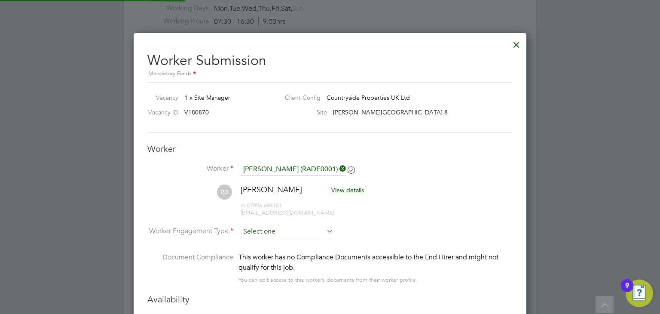
scroll to position [4, 4]
click at [423, 201] on li "RD Ray Dennis View details m: 07806 684181 raydennis637@gmail.com" at bounding box center [329, 204] width 365 height 41
click at [265, 233] on input at bounding box center [286, 232] width 93 height 13
click at [266, 241] on li "Contract" at bounding box center [287, 242] width 94 height 11
type input "Contract"
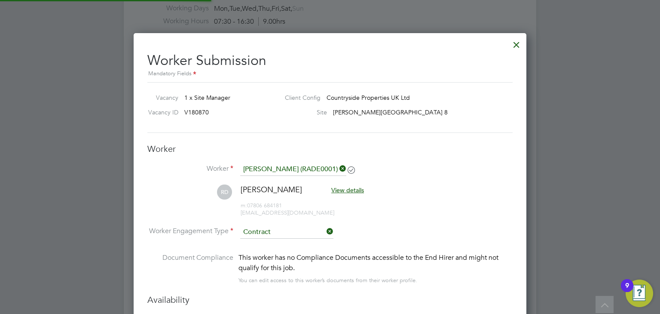
click at [447, 195] on li "RD Ray Dennis View details m: 07806 684181 raydennis637@gmail.com" at bounding box center [329, 204] width 365 height 41
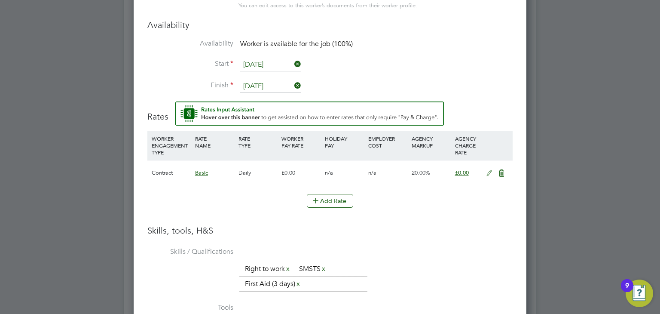
click at [491, 170] on icon at bounding box center [489, 173] width 11 height 7
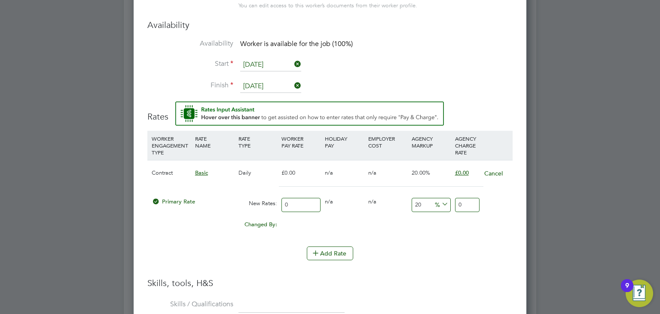
click at [301, 204] on input "0" at bounding box center [300, 205] width 39 height 14
type input "2"
type input "2.4"
type input "25"
type input "30"
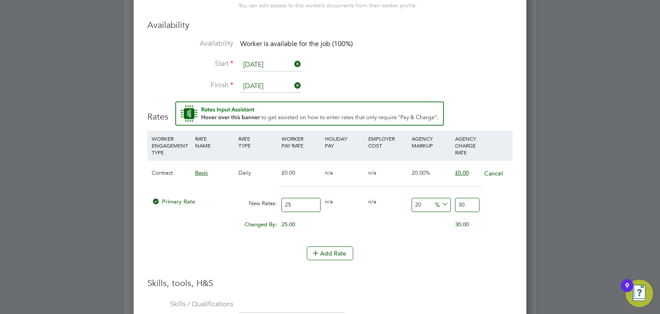
type input "250"
type input "300"
type input "250"
type input "7"
type input "267.5"
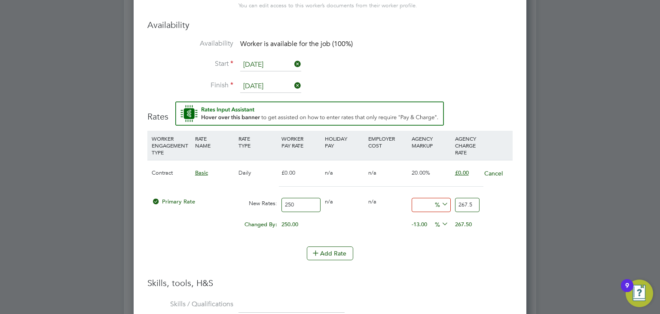
type input "1"
type input "252.5"
type input "17"
type input "292.5"
type input "17.5"
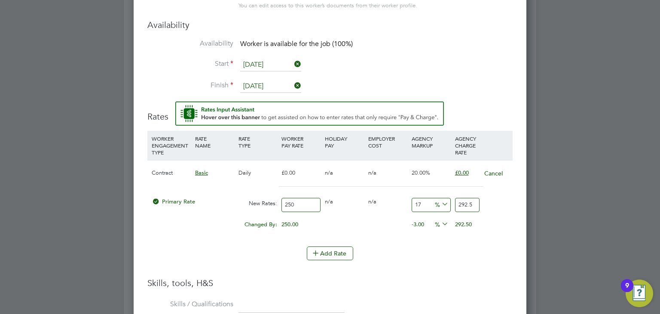
type input "293.75"
type input "17.5"
click at [393, 261] on li "Add Rate" at bounding box center [329, 257] width 365 height 22
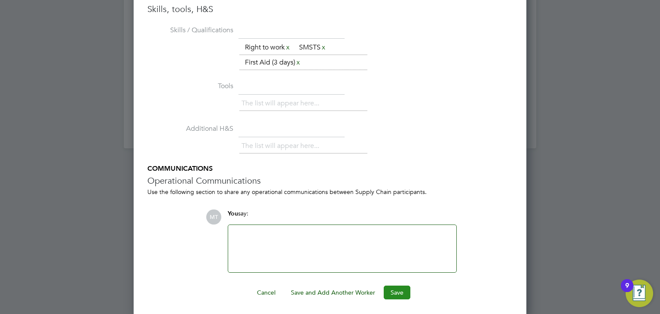
click at [400, 290] on button "Save" at bounding box center [397, 292] width 27 height 14
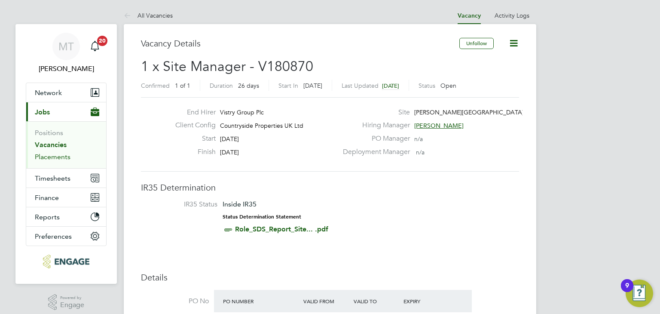
click at [61, 157] on link "Placements" at bounding box center [53, 157] width 36 height 8
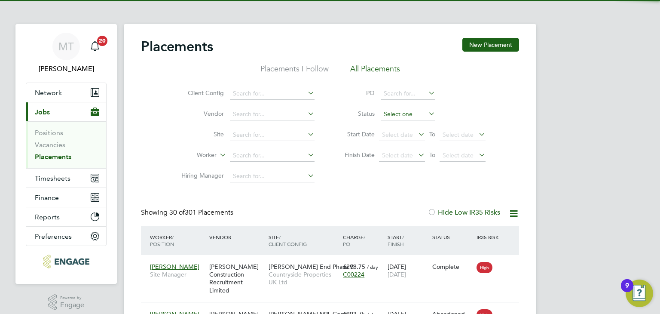
click at [418, 113] on input at bounding box center [408, 114] width 55 height 12
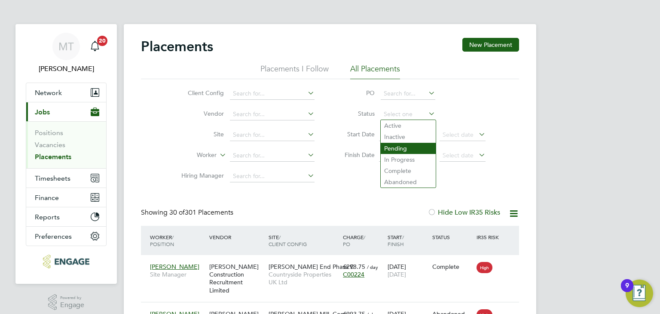
click at [412, 148] on li "Pending" at bounding box center [408, 148] width 55 height 11
type input "Pending"
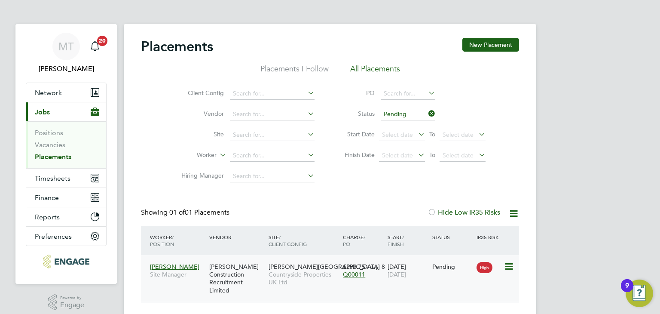
click at [504, 263] on icon at bounding box center [508, 266] width 9 height 10
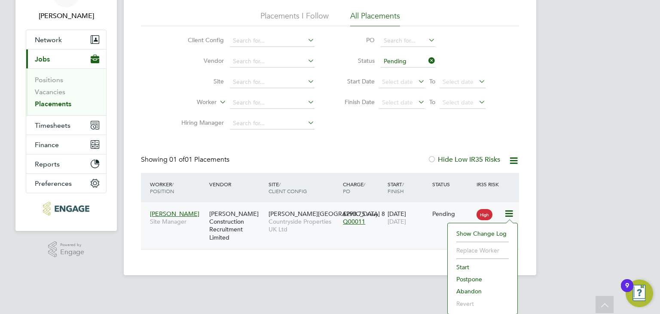
click at [466, 267] on li "Start" at bounding box center [482, 267] width 61 height 12
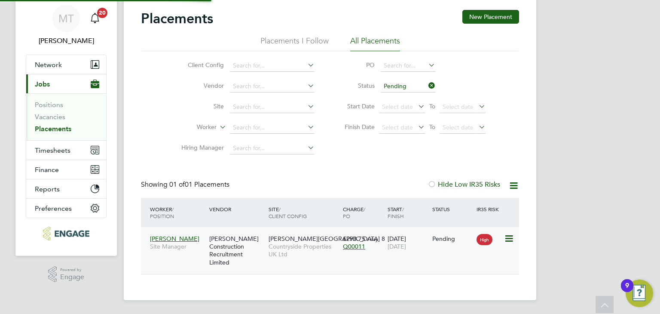
type input "[PERSON_NAME]"
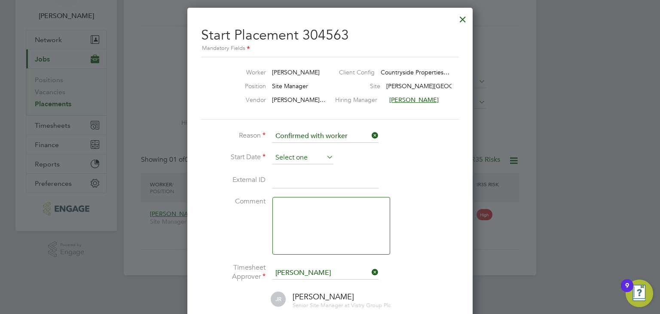
click at [296, 154] on input at bounding box center [302, 157] width 61 height 13
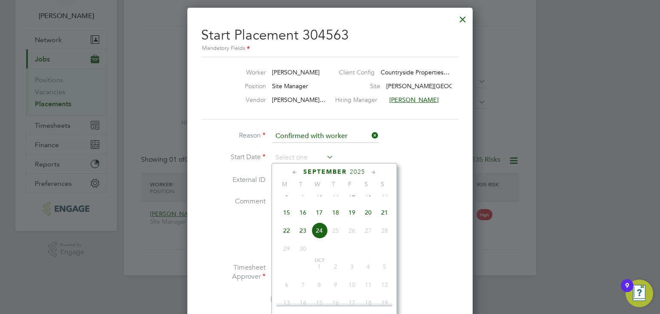
click at [289, 238] on span "22" at bounding box center [286, 230] width 16 height 16
type input "[DATE]"
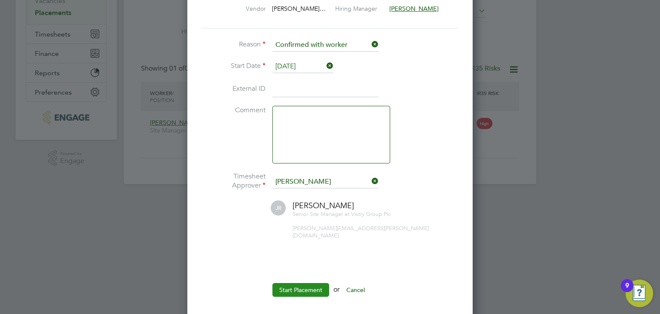
click at [314, 283] on button "Start Placement" at bounding box center [300, 290] width 57 height 14
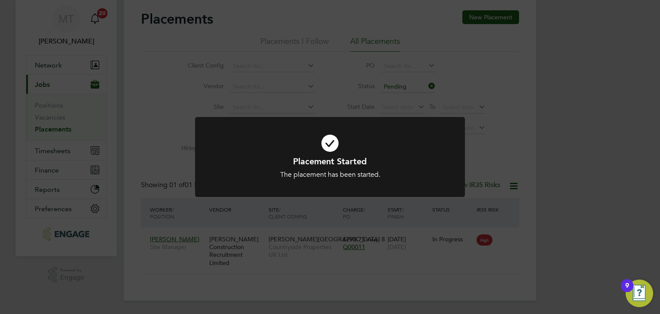
click at [279, 244] on div "Placement Started The placement has been started. Cancel Okay" at bounding box center [330, 157] width 660 height 314
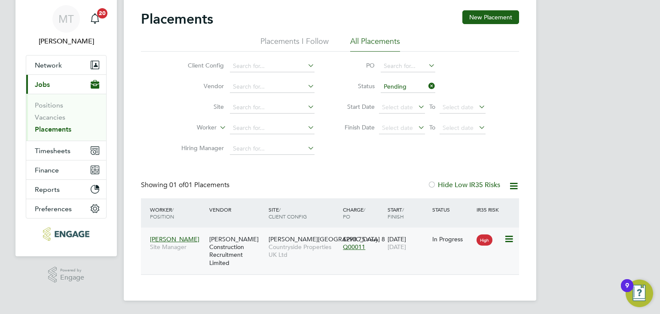
click at [261, 245] on div "Andrew Construction Recruitment Limited" at bounding box center [236, 251] width 59 height 40
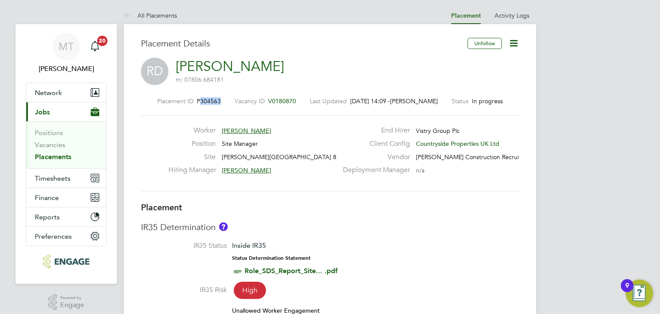
drag, startPoint x: 198, startPoint y: 101, endPoint x: 219, endPoint y: 101, distance: 20.2
click at [219, 101] on div "Placement ID P304563 Vacancy ID V0180870 Last Updated [DATE] 14:09 - [PERSON_NA…" at bounding box center [330, 101] width 378 height 8
click at [238, 128] on span "[PERSON_NAME]" at bounding box center [246, 131] width 49 height 8
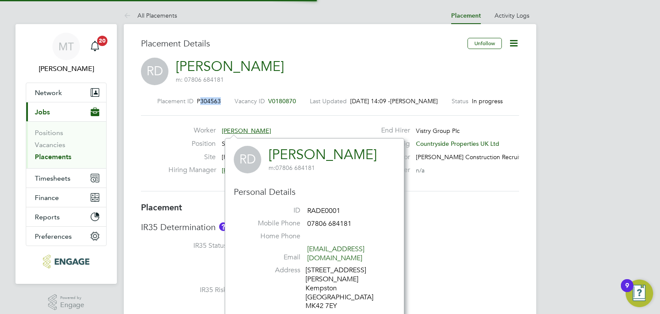
scroll to position [5, 5]
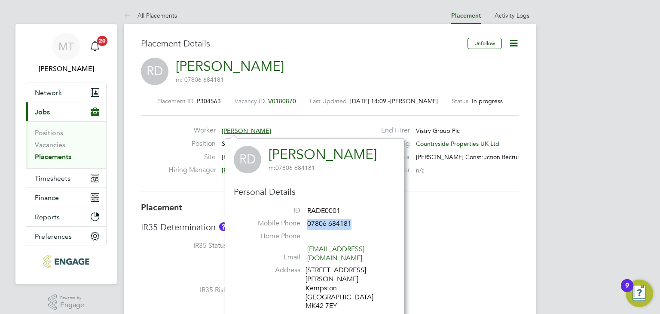
drag, startPoint x: 309, startPoint y: 221, endPoint x: 352, endPoint y: 223, distance: 43.0
click at [352, 223] on li "Mobile Phone [PHONE_NUMBER]" at bounding box center [314, 225] width 149 height 13
copy span "07806 684181"
drag, startPoint x: 381, startPoint y: 250, endPoint x: 308, endPoint y: 253, distance: 73.1
click at [308, 253] on span "[EMAIL_ADDRESS][DOMAIN_NAME]" at bounding box center [348, 253] width 82 height 18
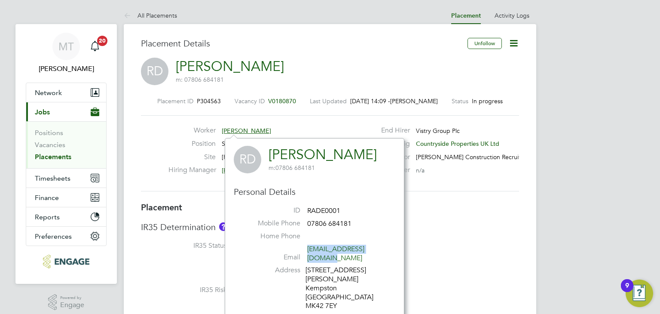
copy link "[EMAIL_ADDRESS][DOMAIN_NAME]"
click at [333, 56] on div "Placement Details" at bounding box center [301, 48] width 320 height 20
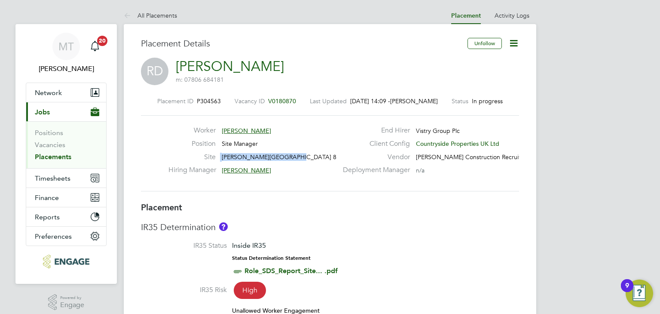
drag, startPoint x: 220, startPoint y: 156, endPoint x: 292, endPoint y: 155, distance: 72.2
click at [292, 155] on div "Site [PERSON_NAME][GEOGRAPHIC_DATA] 8" at bounding box center [252, 159] width 169 height 13
drag, startPoint x: 290, startPoint y: 156, endPoint x: 223, endPoint y: 158, distance: 66.2
click at [223, 159] on div "Site [PERSON_NAME][GEOGRAPHIC_DATA] 8" at bounding box center [252, 159] width 169 height 13
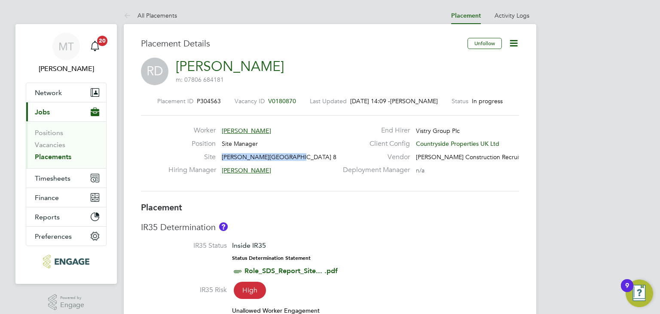
copy span "[PERSON_NAME][GEOGRAPHIC_DATA] 8"
click at [201, 100] on span "P304563" at bounding box center [209, 101] width 24 height 8
drag, startPoint x: 199, startPoint y: 98, endPoint x: 219, endPoint y: 98, distance: 20.2
click at [220, 98] on div "Placement ID P304563 Vacancy ID V0180870 Last Updated [DATE] 14:09 - [PERSON_NA…" at bounding box center [330, 101] width 378 height 8
copy span "304563"
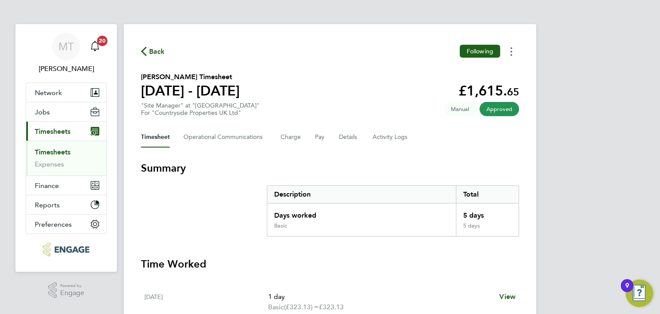
click at [512, 54] on button "Timesheets Menu" at bounding box center [511, 51] width 15 height 13
click at [443, 72] on link "Download timesheet" at bounding box center [467, 70] width 103 height 17
click at [156, 51] on span "Back" at bounding box center [157, 51] width 16 height 10
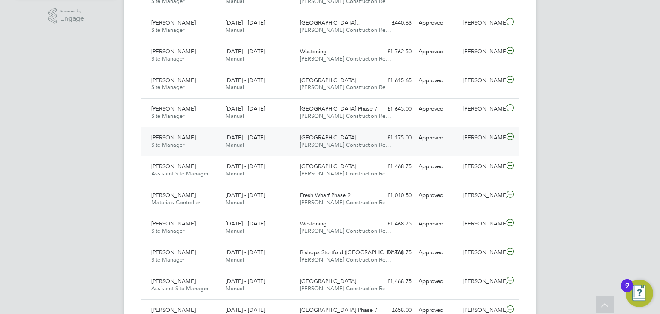
click at [510, 136] on icon at bounding box center [510, 136] width 11 height 7
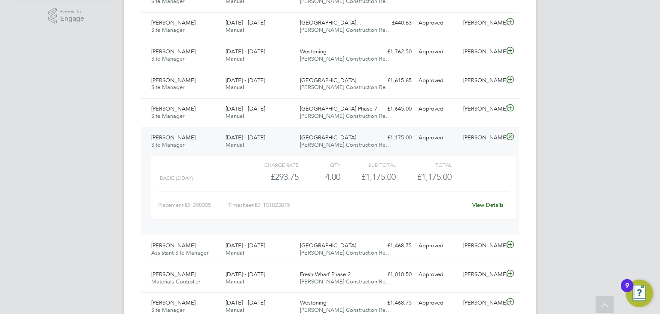
click at [488, 205] on link "View Details" at bounding box center [487, 204] width 31 height 7
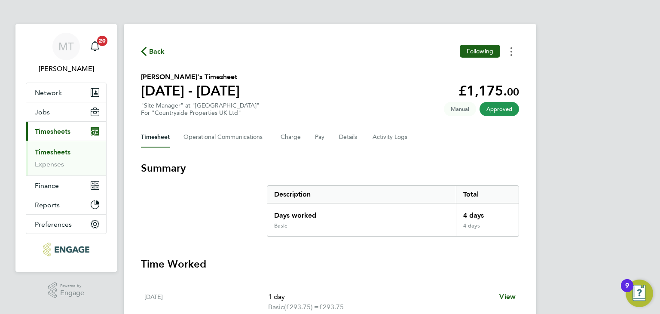
click at [510, 50] on icon "Timesheets Menu" at bounding box center [511, 51] width 2 height 9
click at [449, 65] on link "Download timesheet" at bounding box center [467, 70] width 103 height 17
click at [158, 50] on span "Back" at bounding box center [157, 51] width 16 height 10
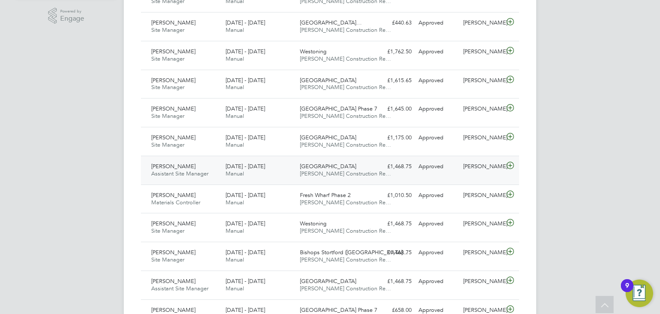
click at [510, 163] on icon at bounding box center [510, 165] width 11 height 7
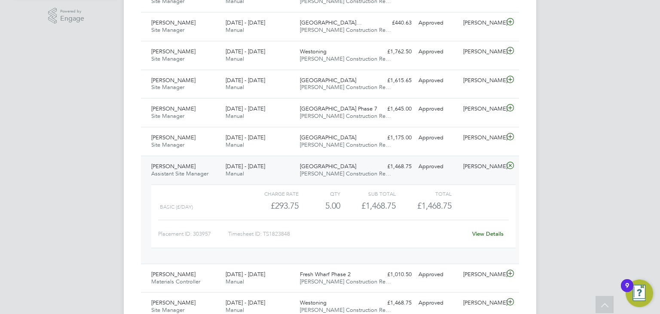
click at [479, 230] on link "View Details" at bounding box center [487, 233] width 31 height 7
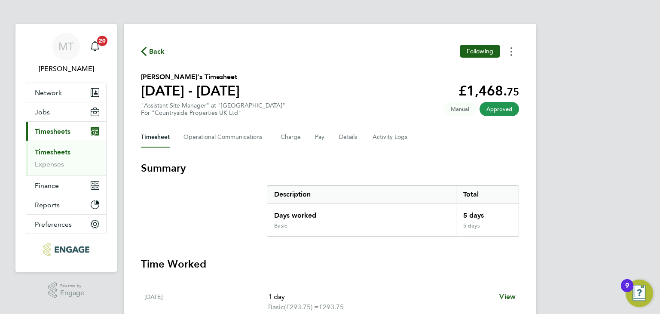
click at [511, 49] on circle "Timesheets Menu" at bounding box center [511, 48] width 2 height 2
click at [452, 69] on link "Download timesheet" at bounding box center [467, 70] width 103 height 17
